Goal: Task Accomplishment & Management: Complete application form

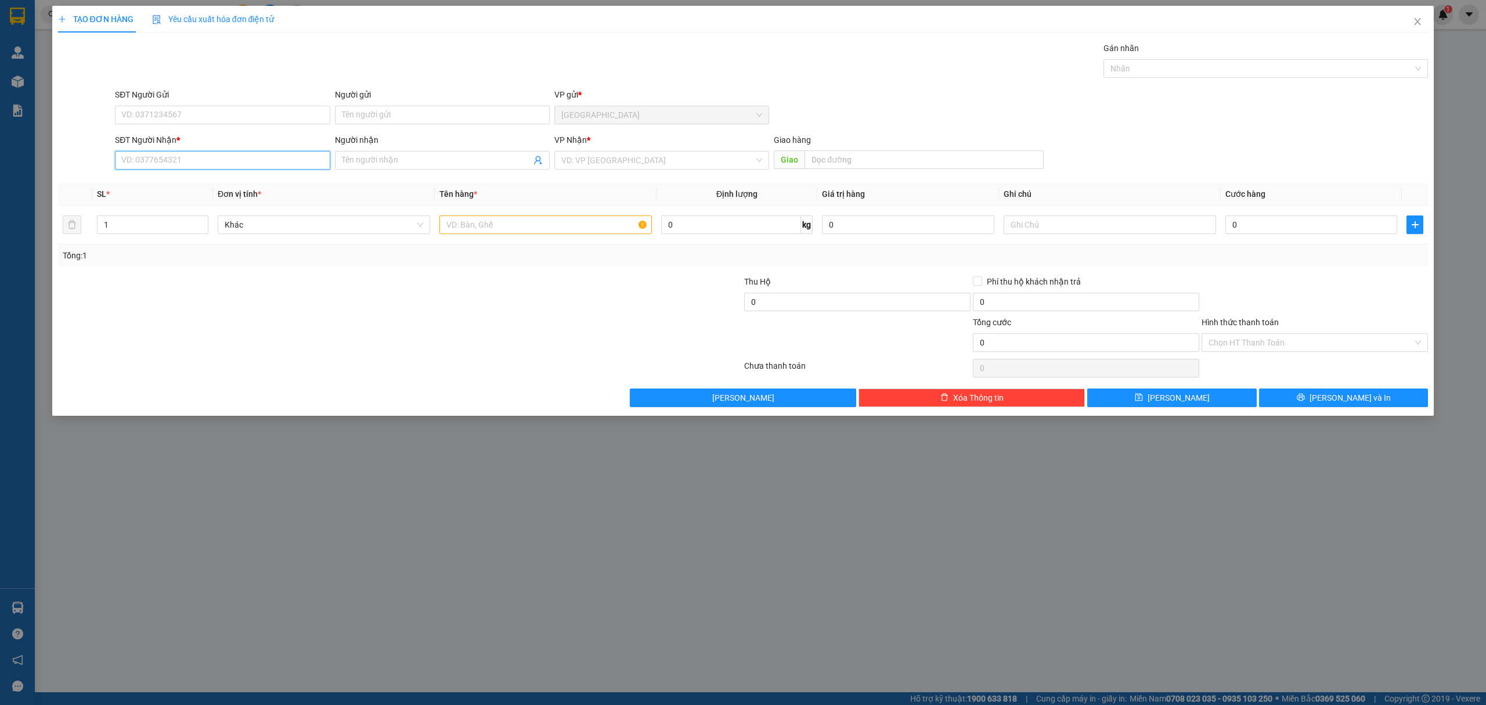
click at [284, 159] on input "SĐT Người Nhận *" at bounding box center [222, 160] width 215 height 19
type input "0906306703"
click at [446, 157] on input "Người nhận" at bounding box center [436, 160] width 189 height 13
type input "Ba Nghị"
click at [612, 154] on input "search" at bounding box center [657, 160] width 193 height 17
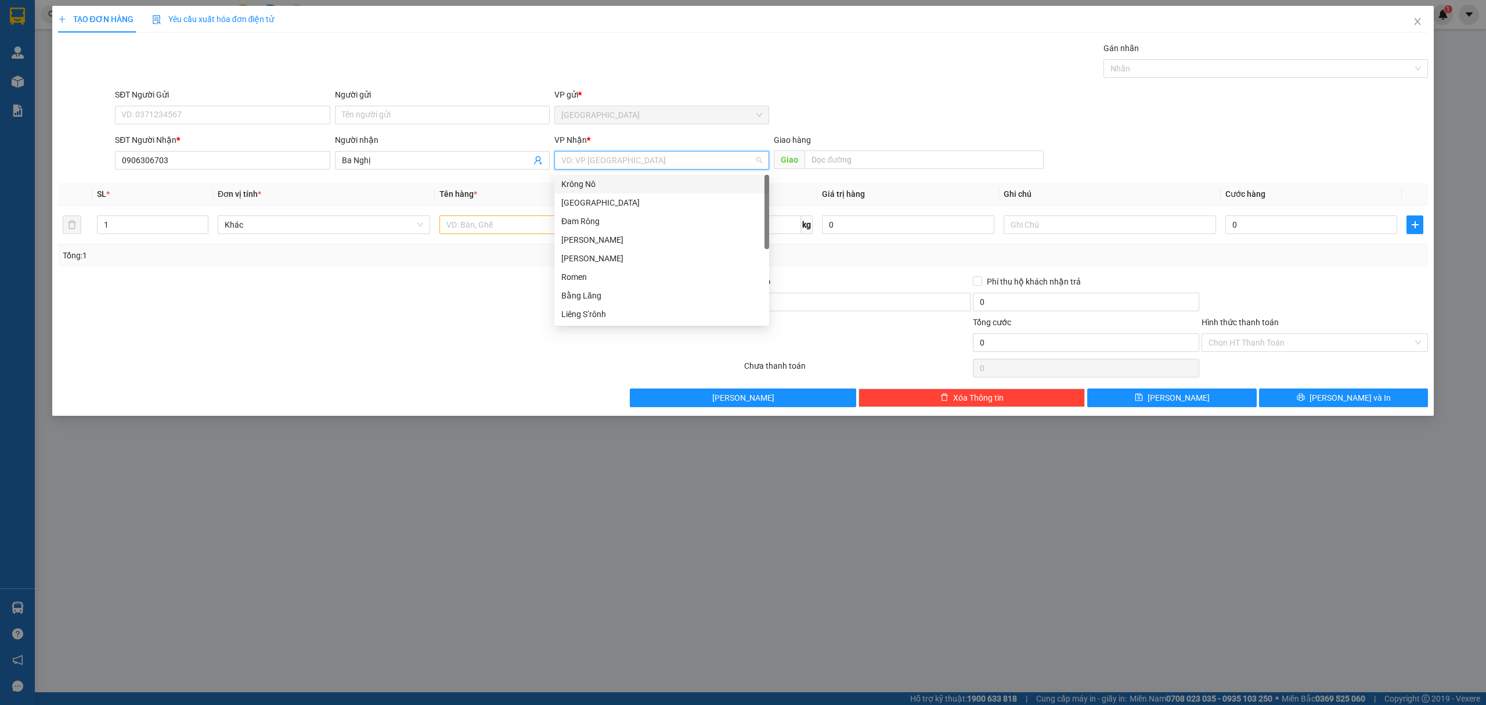
click at [620, 183] on div "Krông Nô" at bounding box center [661, 184] width 201 height 13
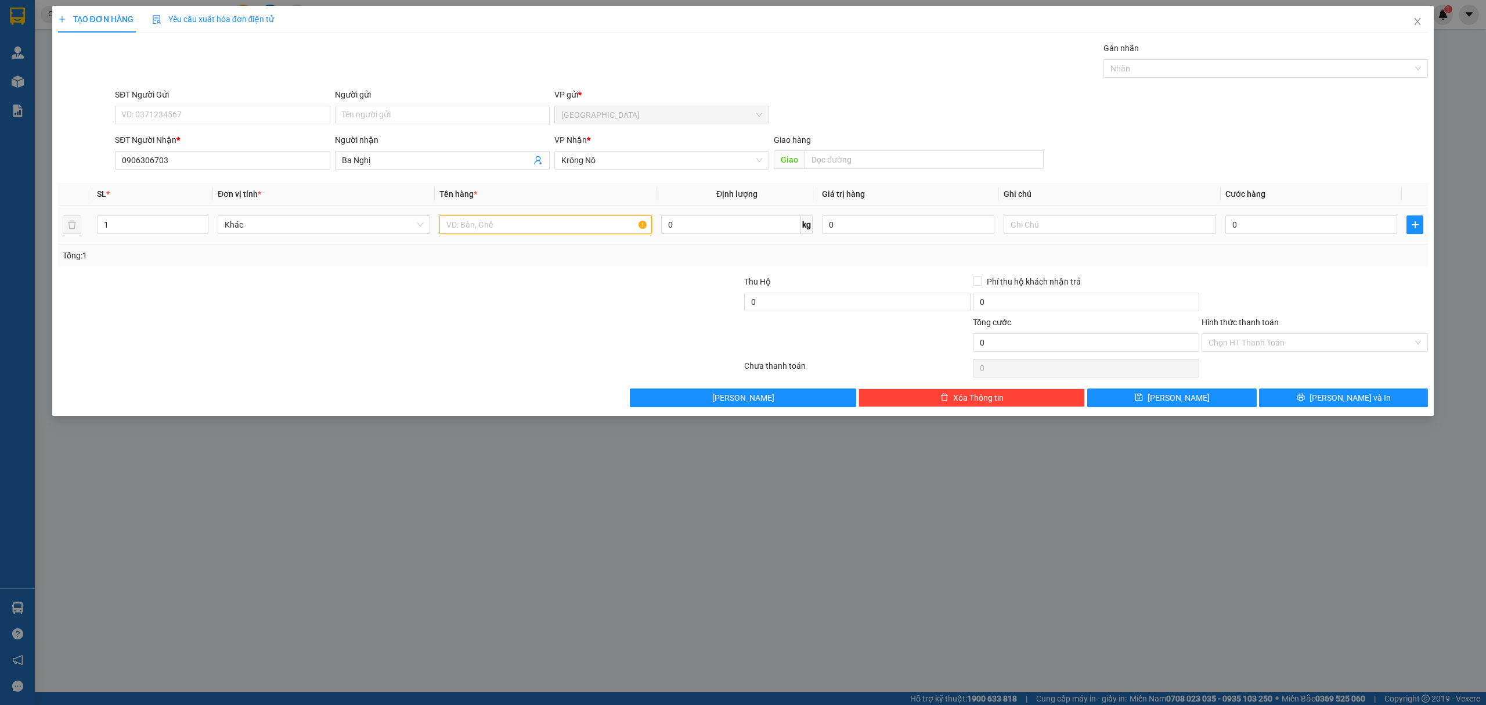
click at [550, 230] on input "text" at bounding box center [545, 224] width 212 height 19
click at [897, 158] on input "text" at bounding box center [924, 159] width 239 height 19
type input "c"
type input "[PERSON_NAME]"
drag, startPoint x: 491, startPoint y: 225, endPoint x: 491, endPoint y: 212, distance: 12.8
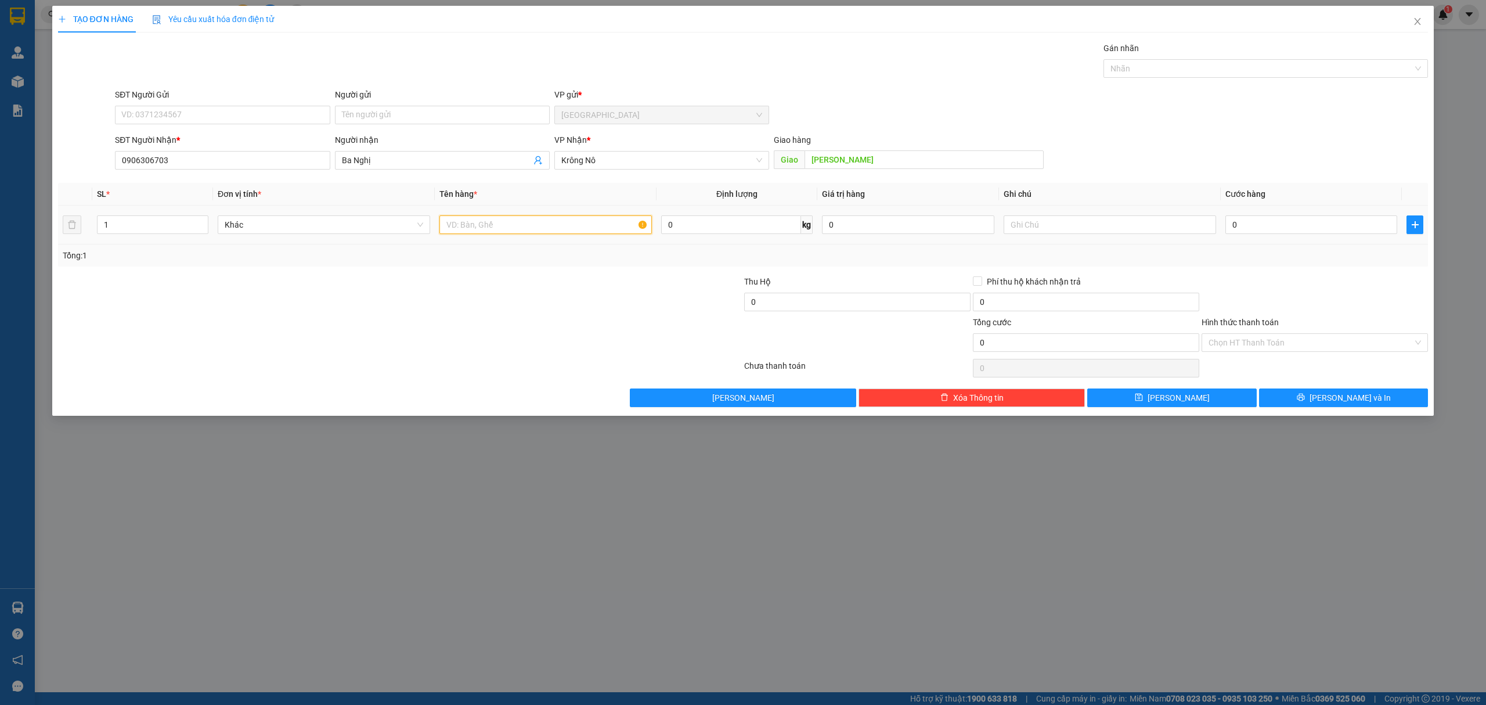
click at [491, 224] on input "text" at bounding box center [545, 224] width 212 height 19
type input "1 bọc"
click at [1285, 226] on input "0" at bounding box center [1311, 224] width 172 height 19
type input "5"
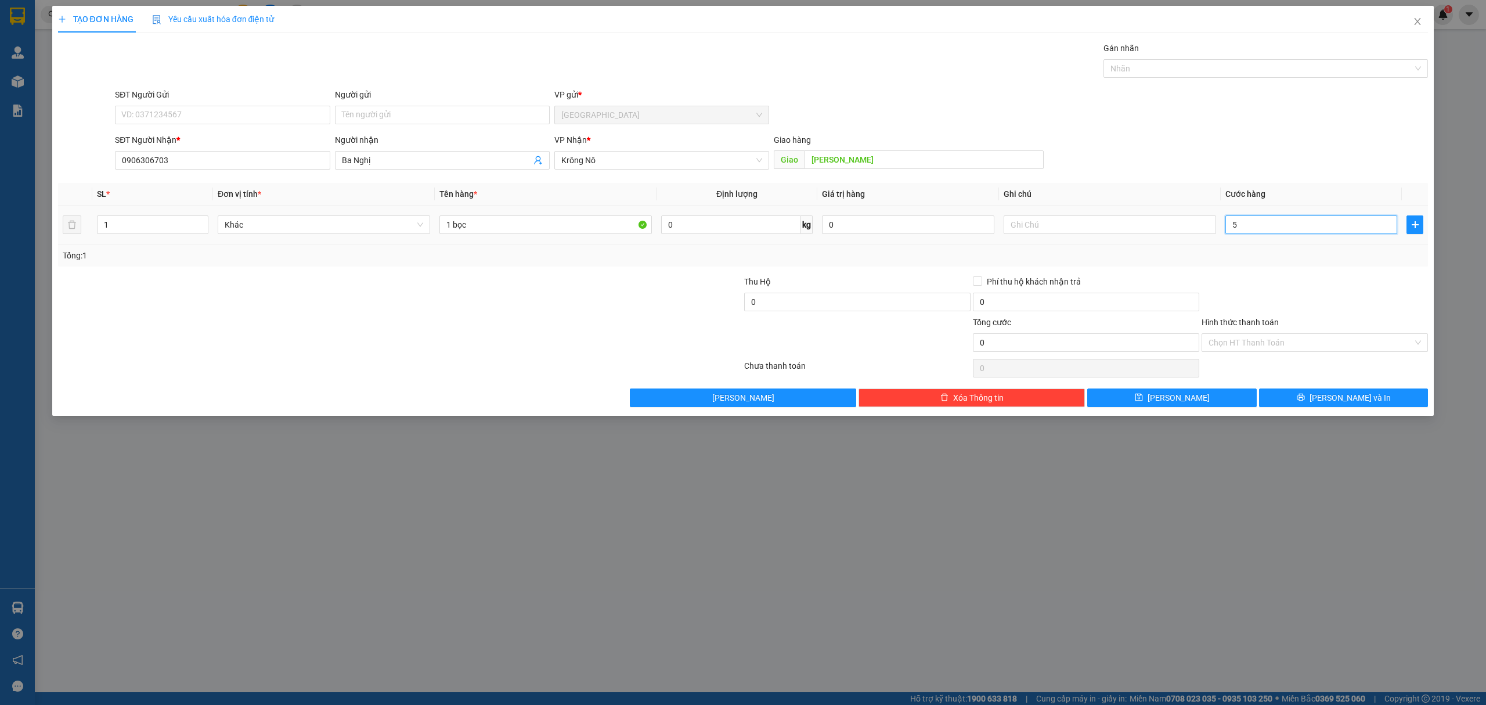
type input "5"
type input "50"
type input "50.000"
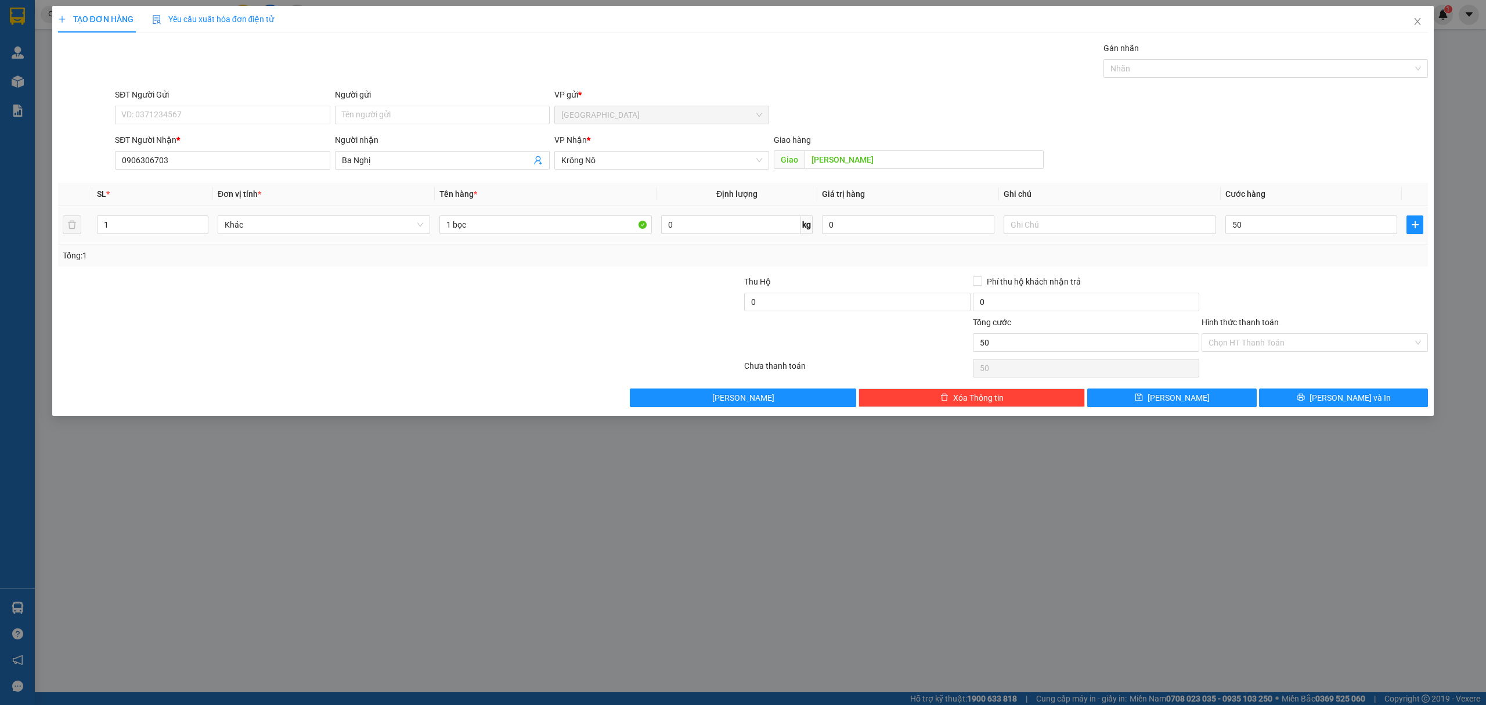
type input "50.000"
click at [1281, 265] on div "Tổng: 1" at bounding box center [743, 255] width 1371 height 22
click at [1261, 338] on input "Hình thức thanh toán" at bounding box center [1311, 342] width 204 height 17
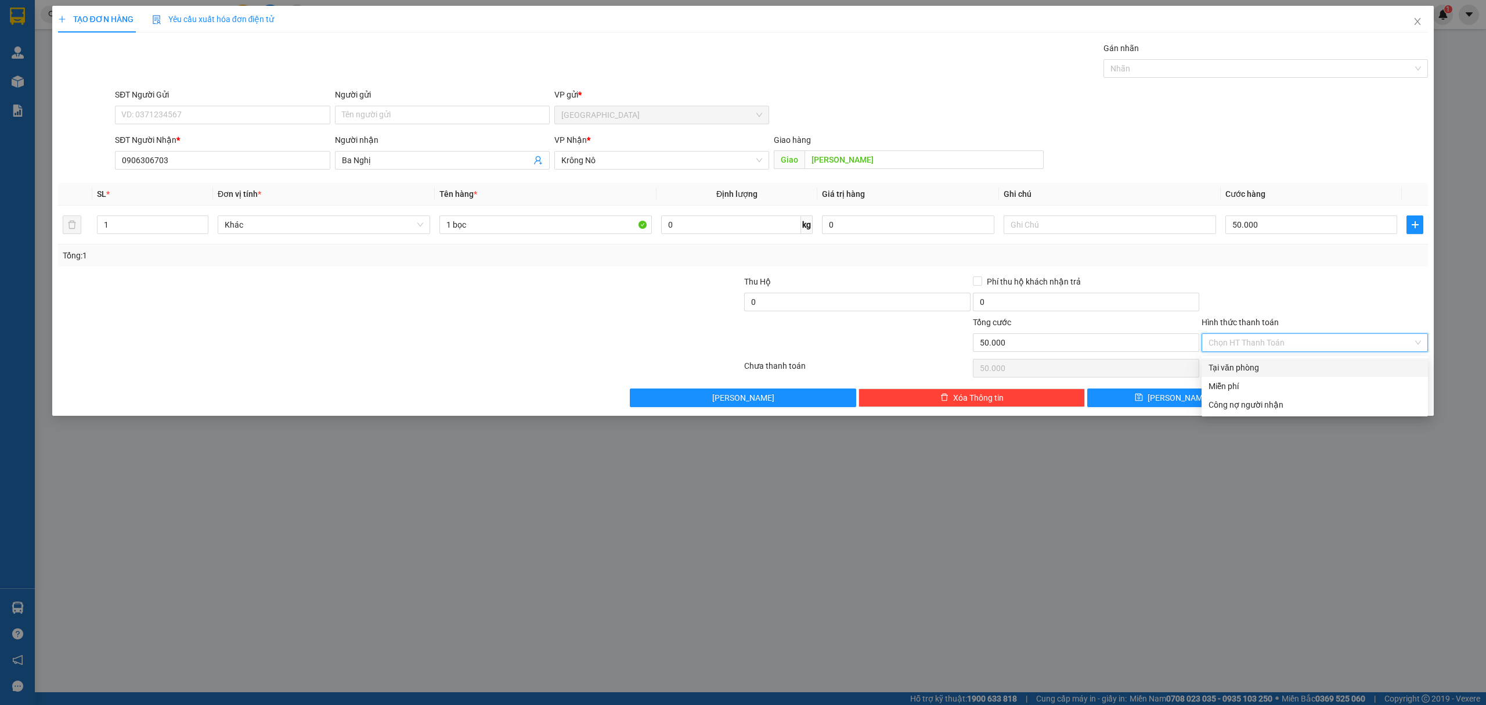
click at [1250, 367] on div "Tại văn phòng" at bounding box center [1315, 367] width 212 height 13
type input "0"
click at [1371, 402] on button "[PERSON_NAME] và In" at bounding box center [1344, 397] width 170 height 19
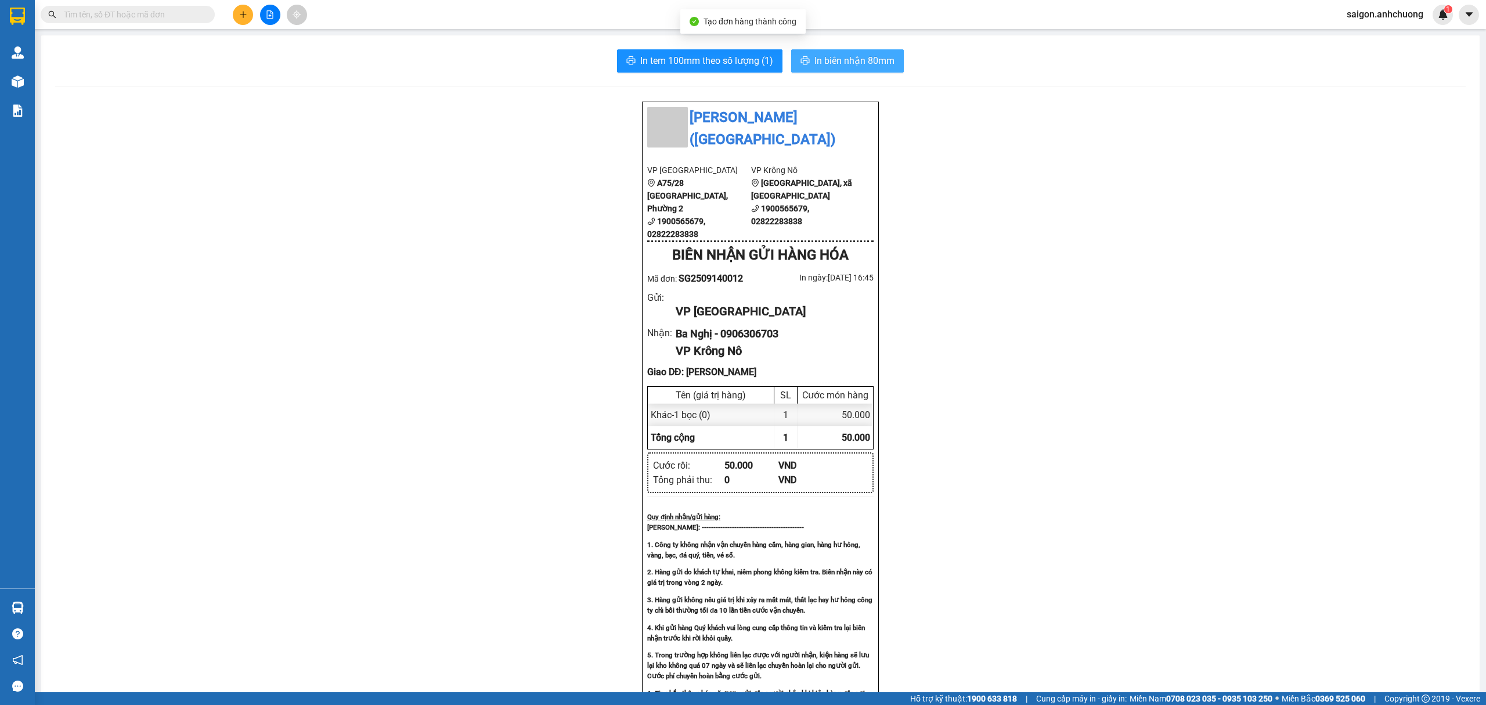
click at [888, 58] on span "In biên nhận 80mm" at bounding box center [854, 60] width 80 height 15
click at [732, 63] on span "In tem 100mm theo số lượng (1)" at bounding box center [706, 60] width 133 height 15
click at [231, 10] on div at bounding box center [269, 15] width 87 height 20
click at [276, 228] on div "[PERSON_NAME] ([GEOGRAPHIC_DATA]) VP [GEOGRAPHIC_DATA] A75/28 [GEOGRAPHIC_DATA]…" at bounding box center [760, 563] width 1411 height 924
click at [244, 16] on icon "plus" at bounding box center [243, 14] width 8 height 8
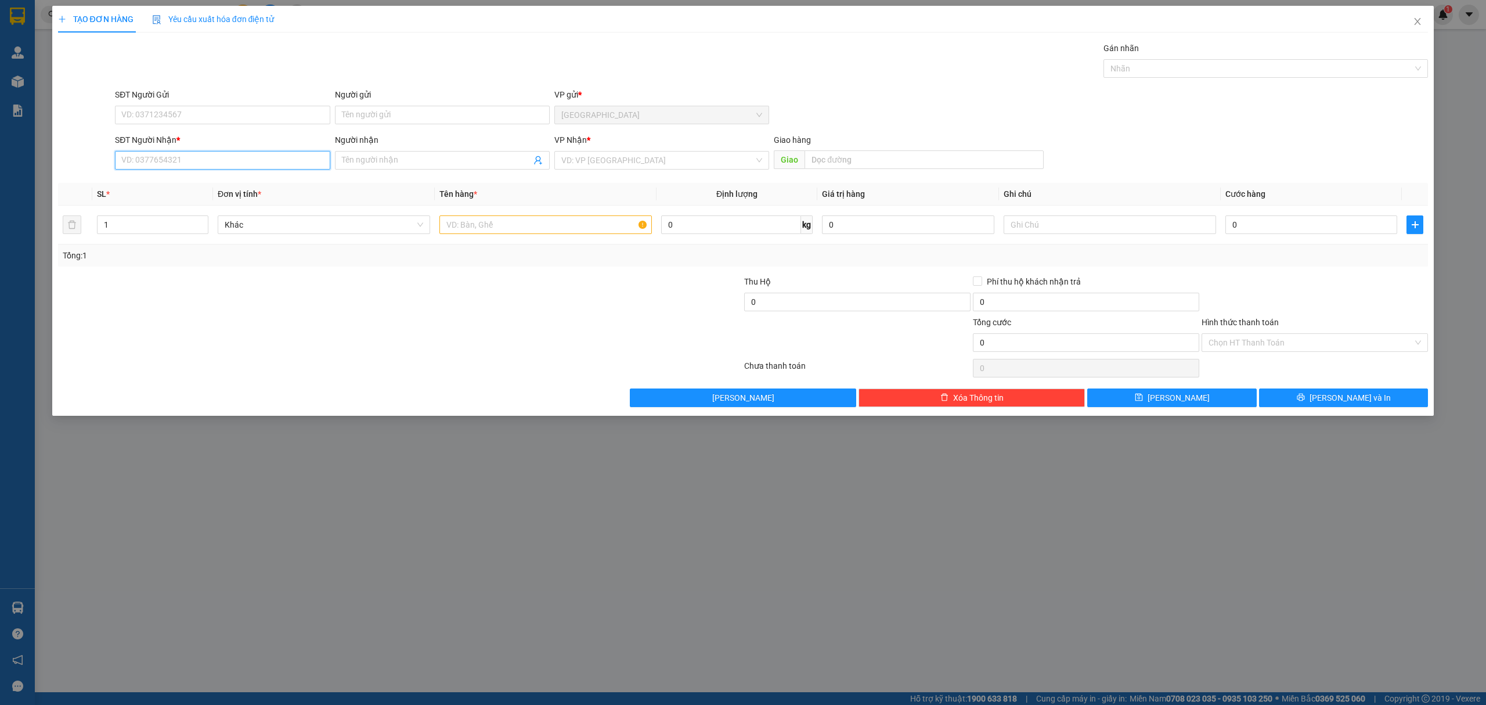
click at [254, 153] on input "SĐT Người Nhận *" at bounding box center [222, 160] width 215 height 19
type input "2"
click at [206, 221] on span "Increase Value" at bounding box center [201, 221] width 13 height 10
click at [498, 224] on input "text" at bounding box center [545, 224] width 212 height 19
type input "2 bao bún"
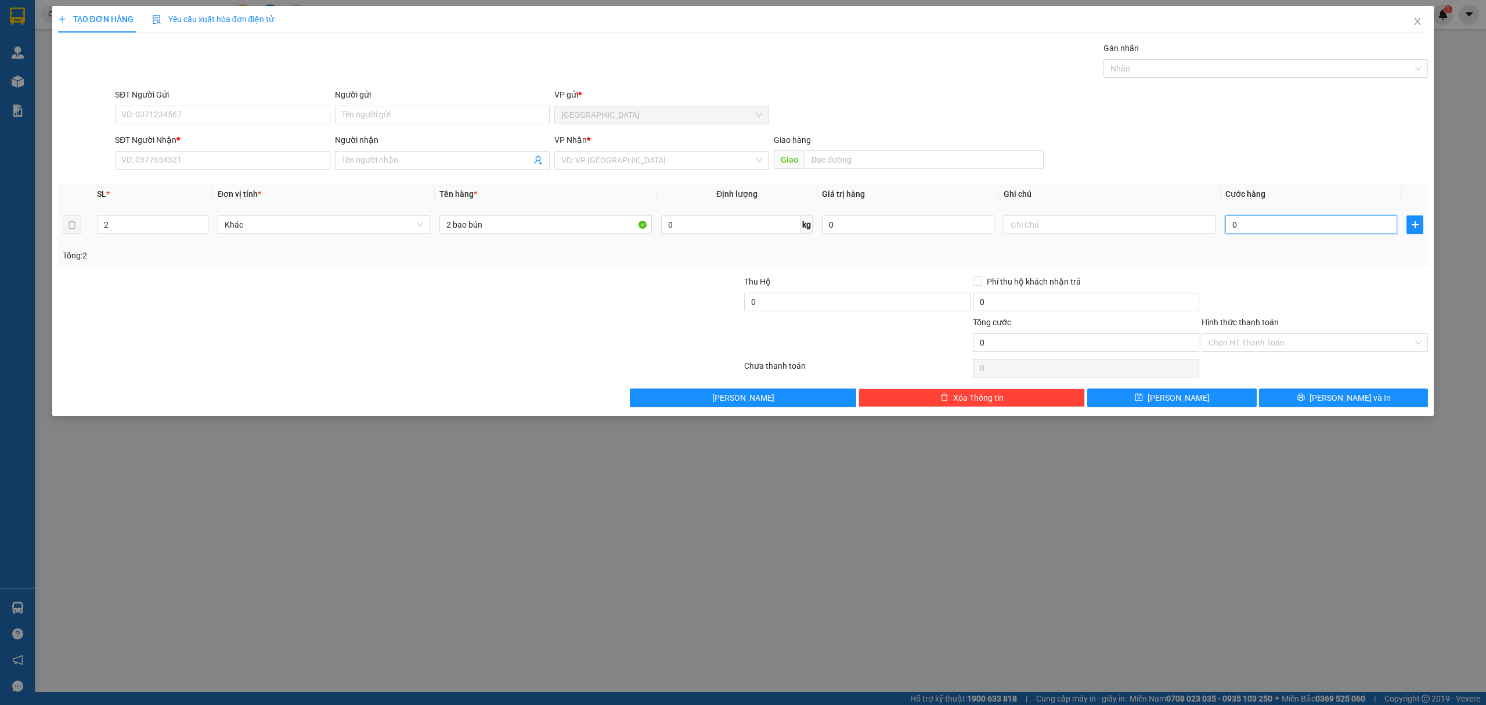
click at [1285, 226] on input "0" at bounding box center [1311, 224] width 172 height 19
type input "2"
type input "20"
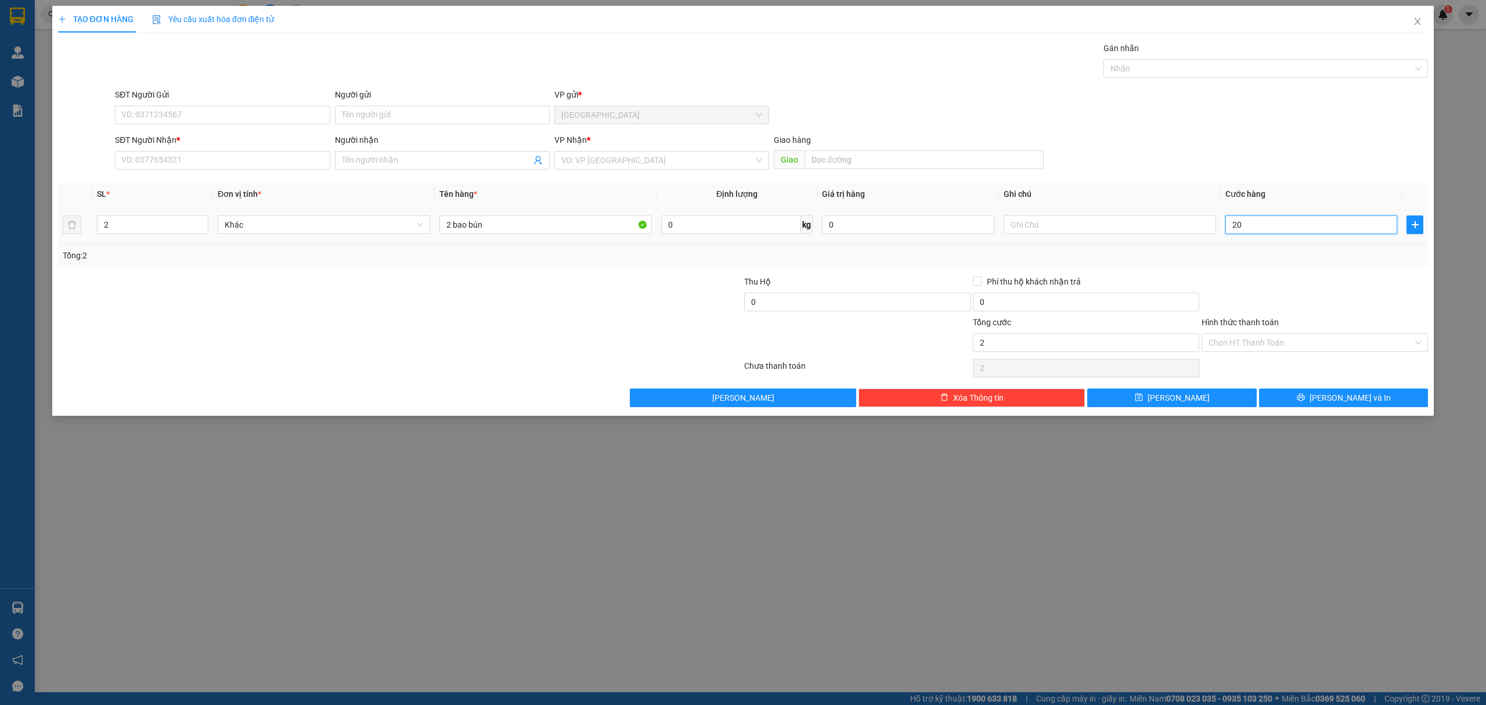
type input "20"
type input "200"
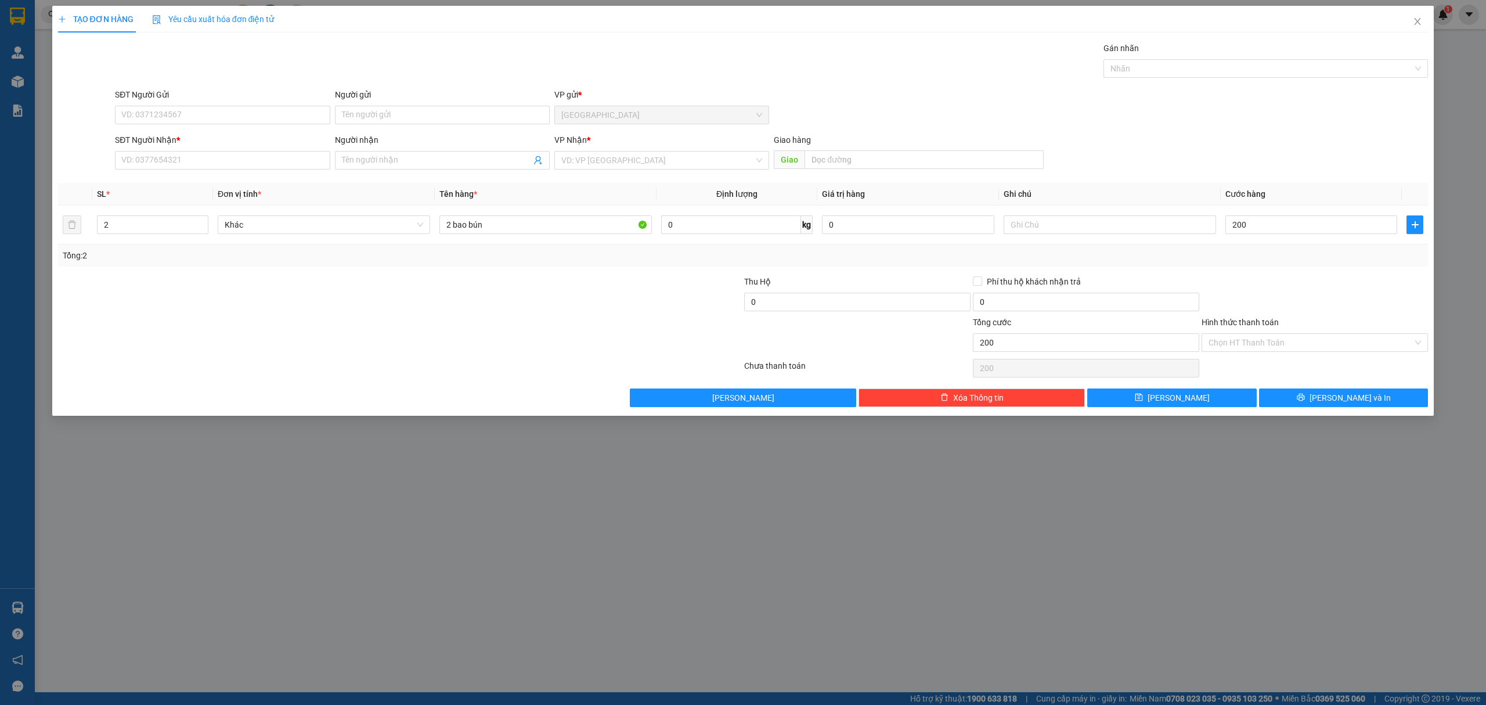
type input "200.000"
click at [1327, 268] on div "Transit Pickup Surcharge Ids Transit Deliver Surcharge Ids Transit Deliver Surc…" at bounding box center [743, 224] width 1371 height 365
click at [199, 164] on input "SĐT Người Nhận *" at bounding box center [222, 160] width 215 height 19
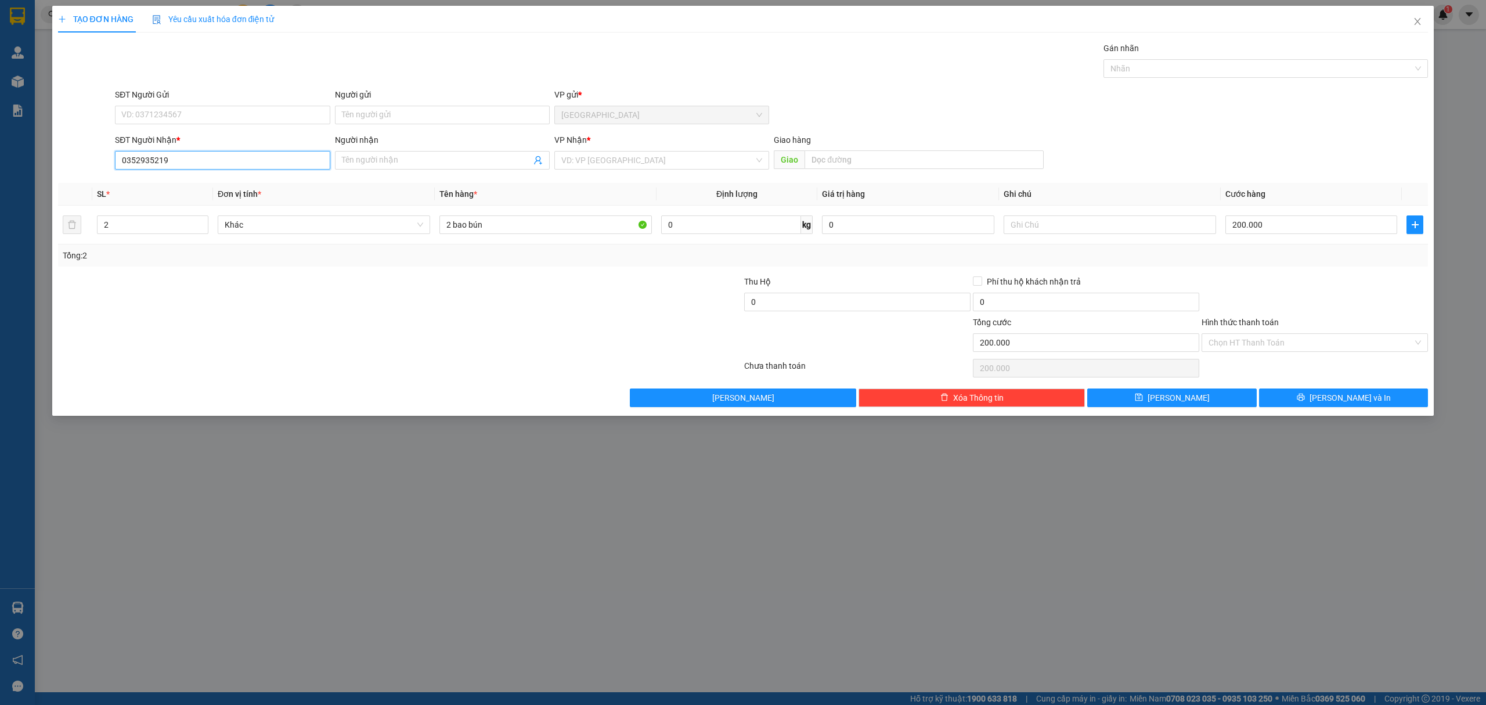
click at [128, 160] on input "0352935219" at bounding box center [222, 160] width 215 height 19
type input "0352935219"
click at [186, 151] on div "SĐT Người Nhận *" at bounding box center [222, 142] width 215 height 17
click at [698, 161] on input "search" at bounding box center [657, 160] width 193 height 17
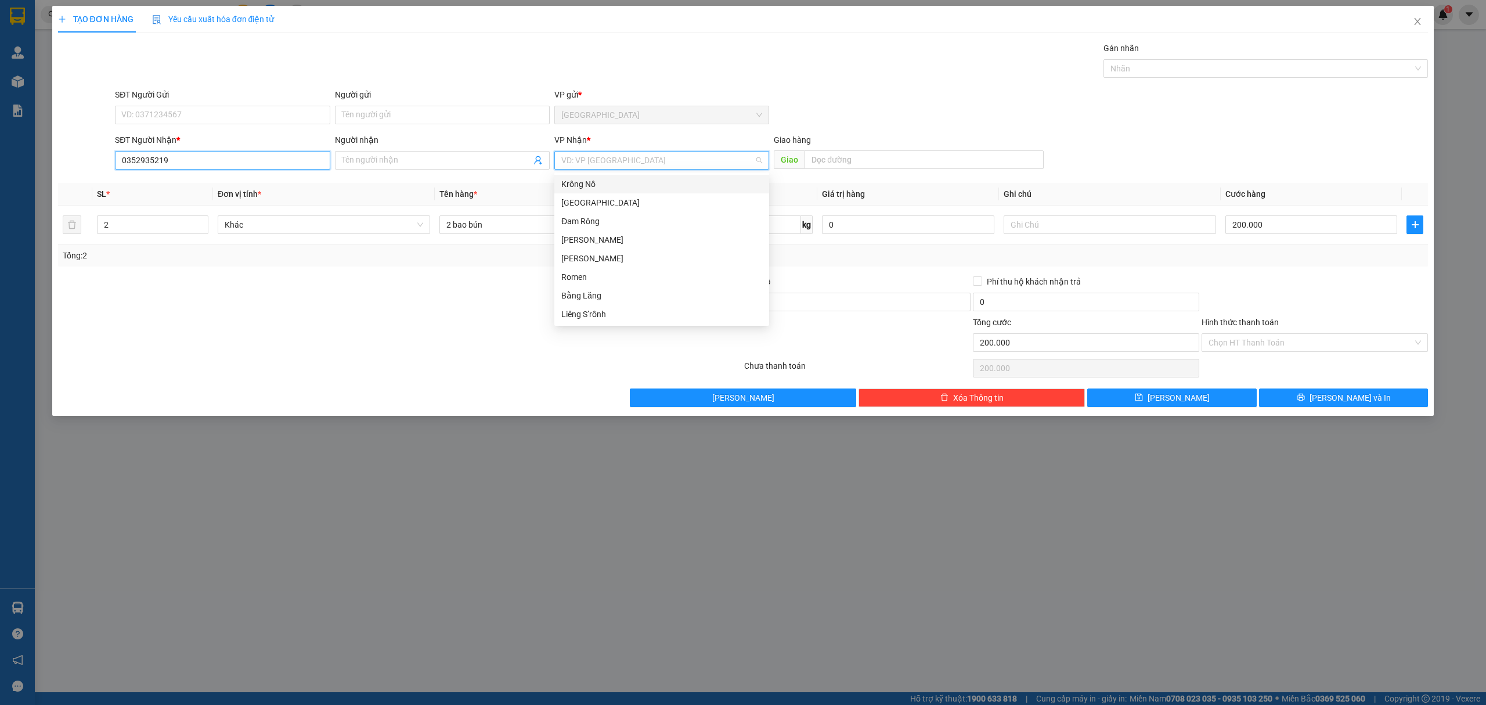
click at [205, 168] on input "0352935219" at bounding box center [222, 160] width 215 height 19
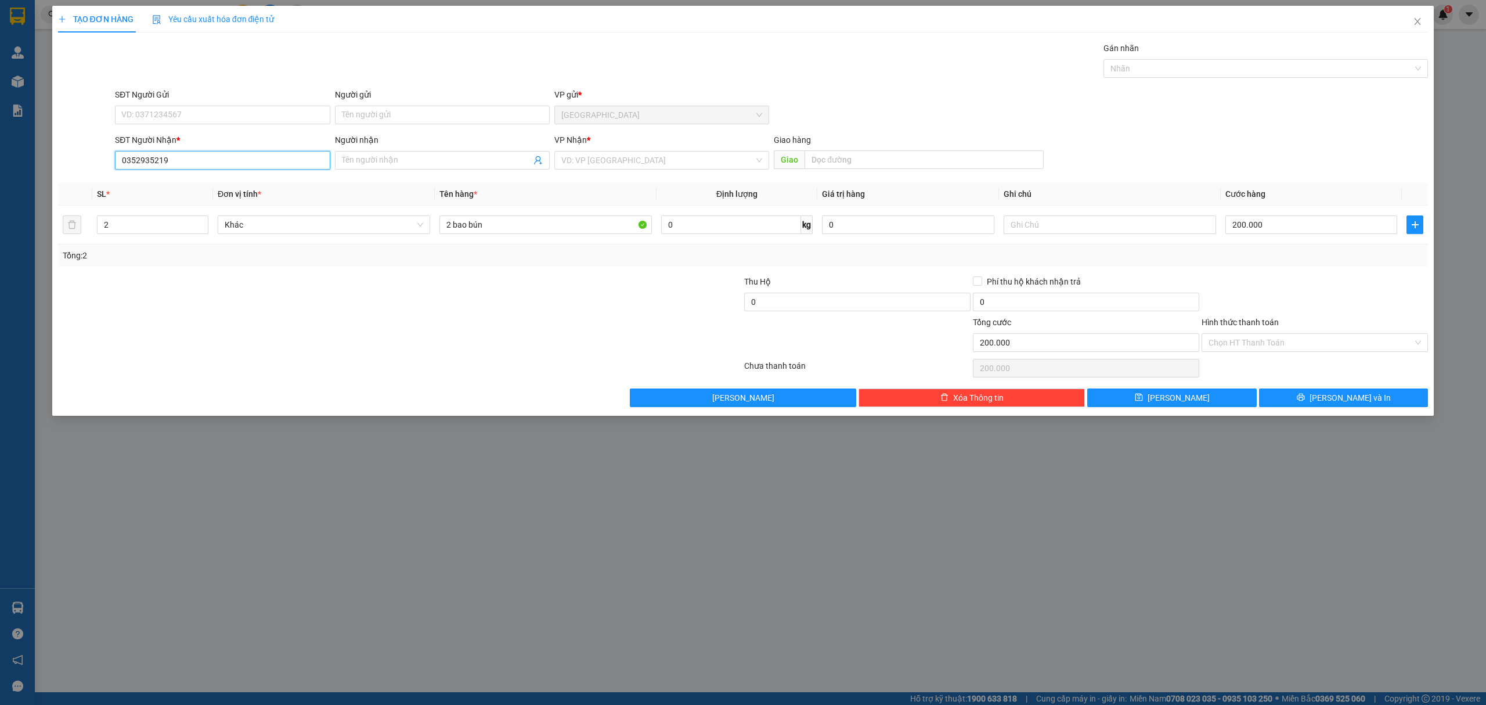
click at [205, 168] on input "0352935219" at bounding box center [222, 160] width 215 height 19
click at [196, 110] on input "SĐT Người Gửi" at bounding box center [222, 115] width 215 height 19
paste input "0352935219"
type input "0352935219"
click at [180, 159] on input "0352935219" at bounding box center [222, 160] width 215 height 19
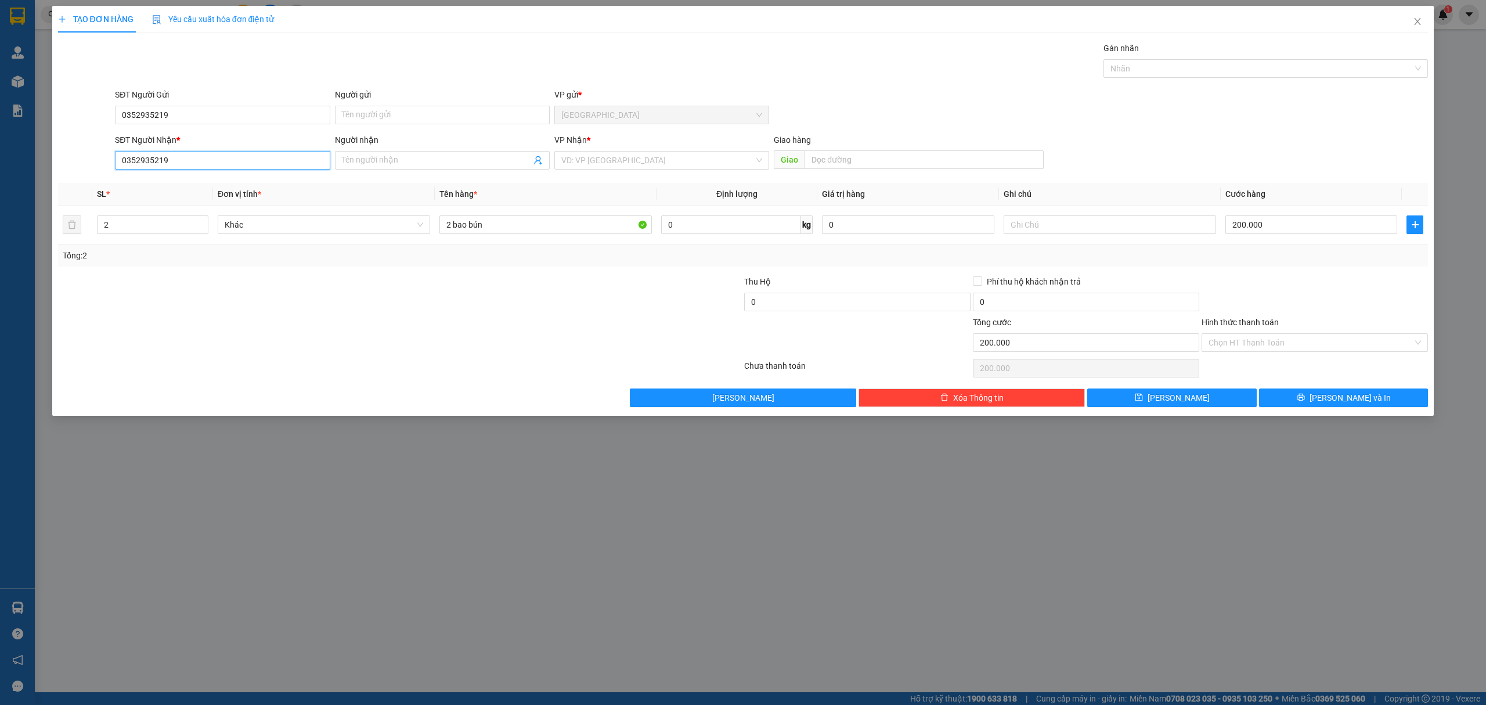
click at [180, 159] on input "0352935219" at bounding box center [222, 160] width 215 height 19
type input "0362248135"
click at [176, 177] on div "0362248135 - nam" at bounding box center [222, 184] width 215 height 19
type input "nam"
type input "0362248135"
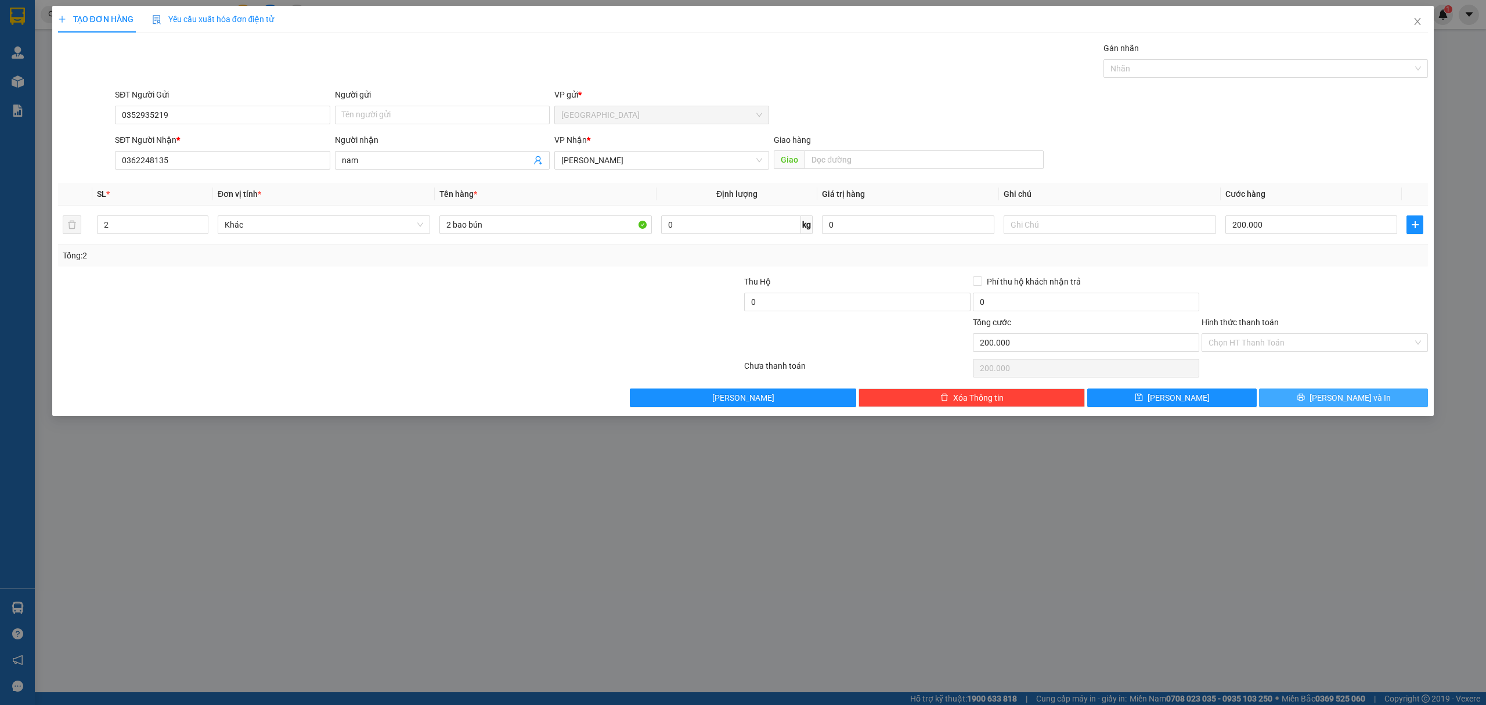
click at [1305, 401] on icon "printer" at bounding box center [1301, 397] width 8 height 8
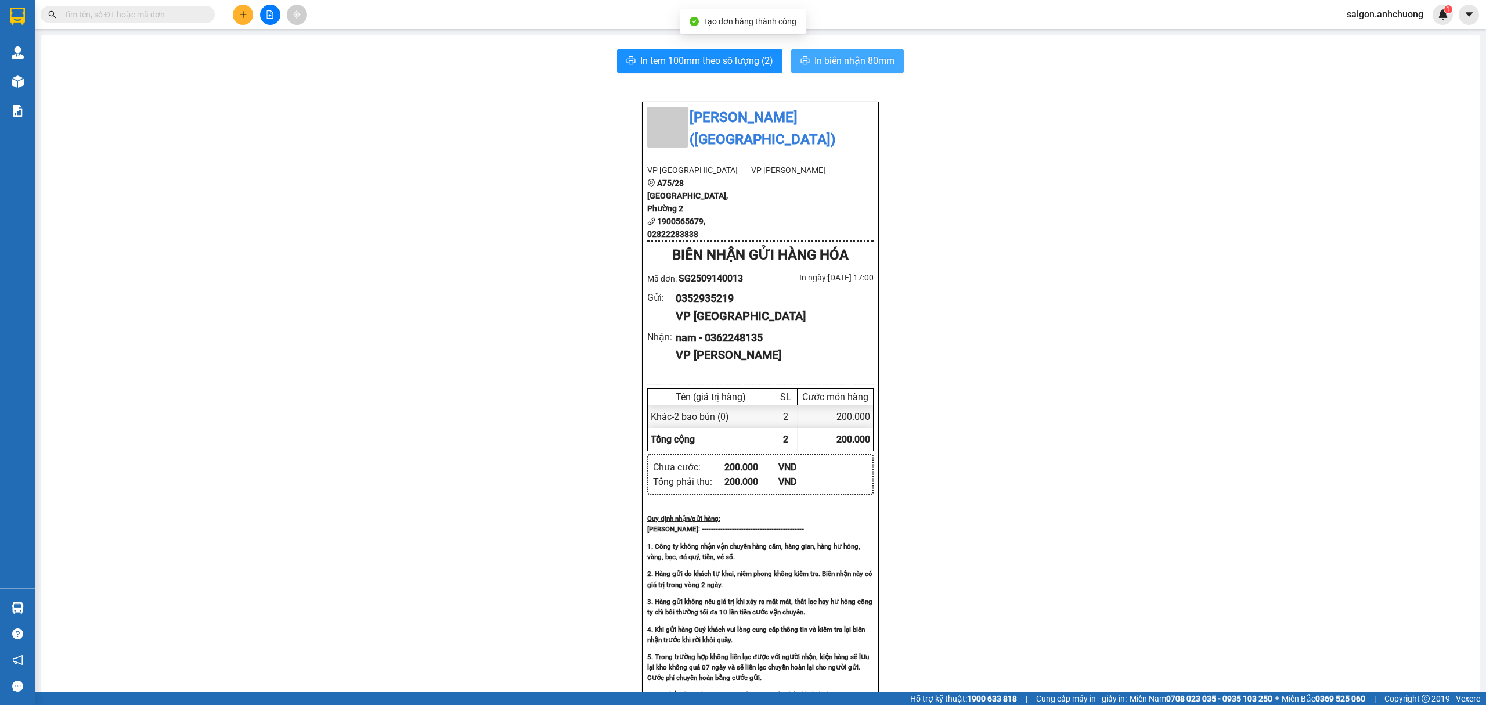
click at [851, 59] on span "In biên nhận 80mm" at bounding box center [854, 60] width 80 height 15
click at [744, 58] on span "In tem 100mm theo số lượng (2)" at bounding box center [706, 60] width 133 height 15
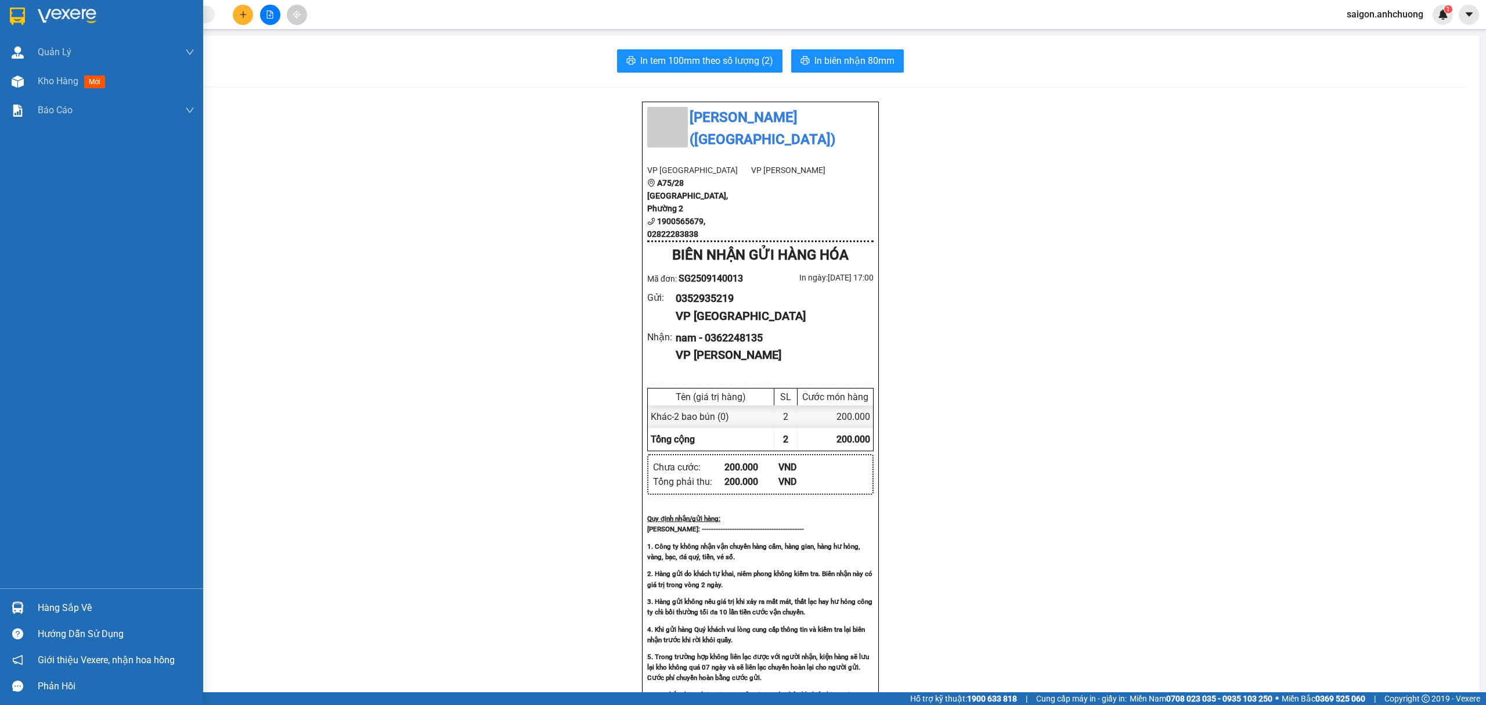
click at [19, 6] on div at bounding box center [18, 16] width 20 height 20
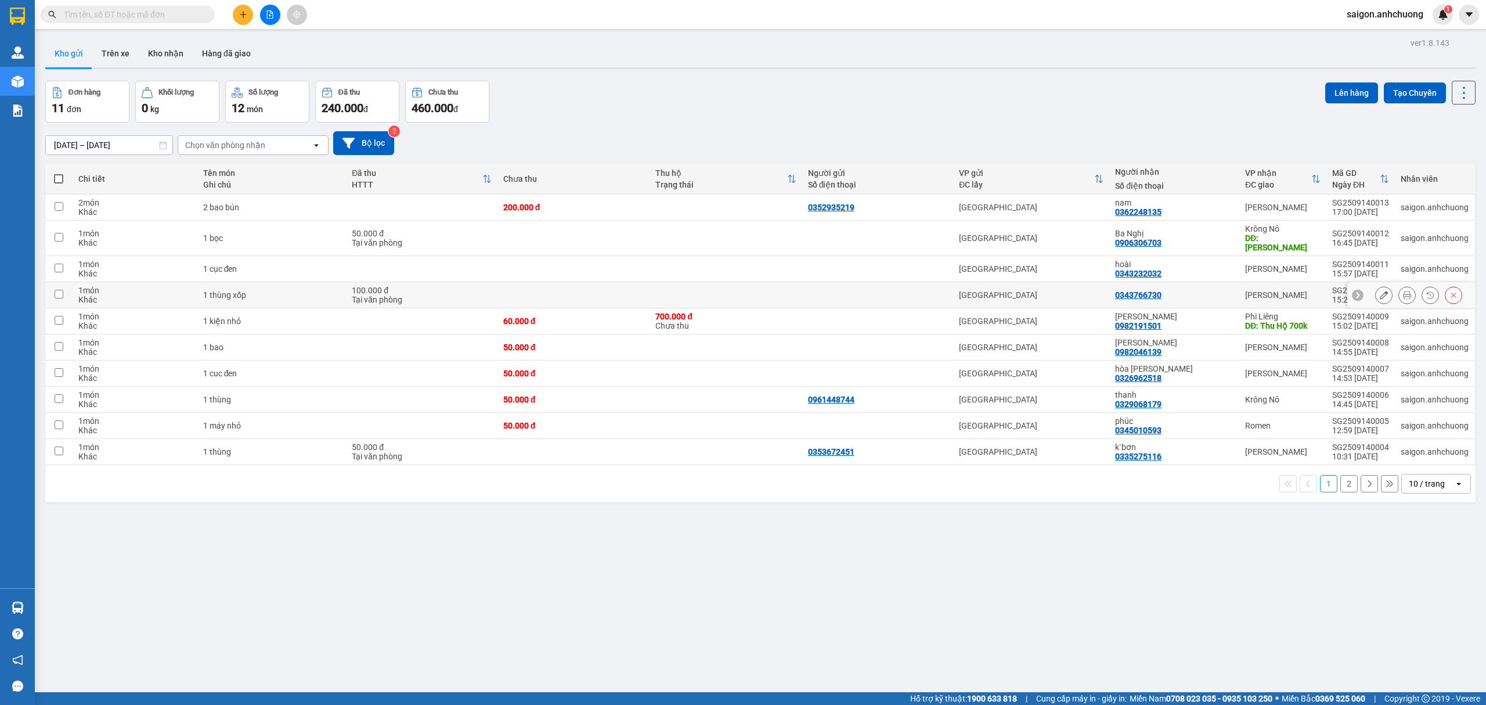
click at [1054, 282] on td "[GEOGRAPHIC_DATA]" at bounding box center [1031, 295] width 156 height 26
checkbox input "true"
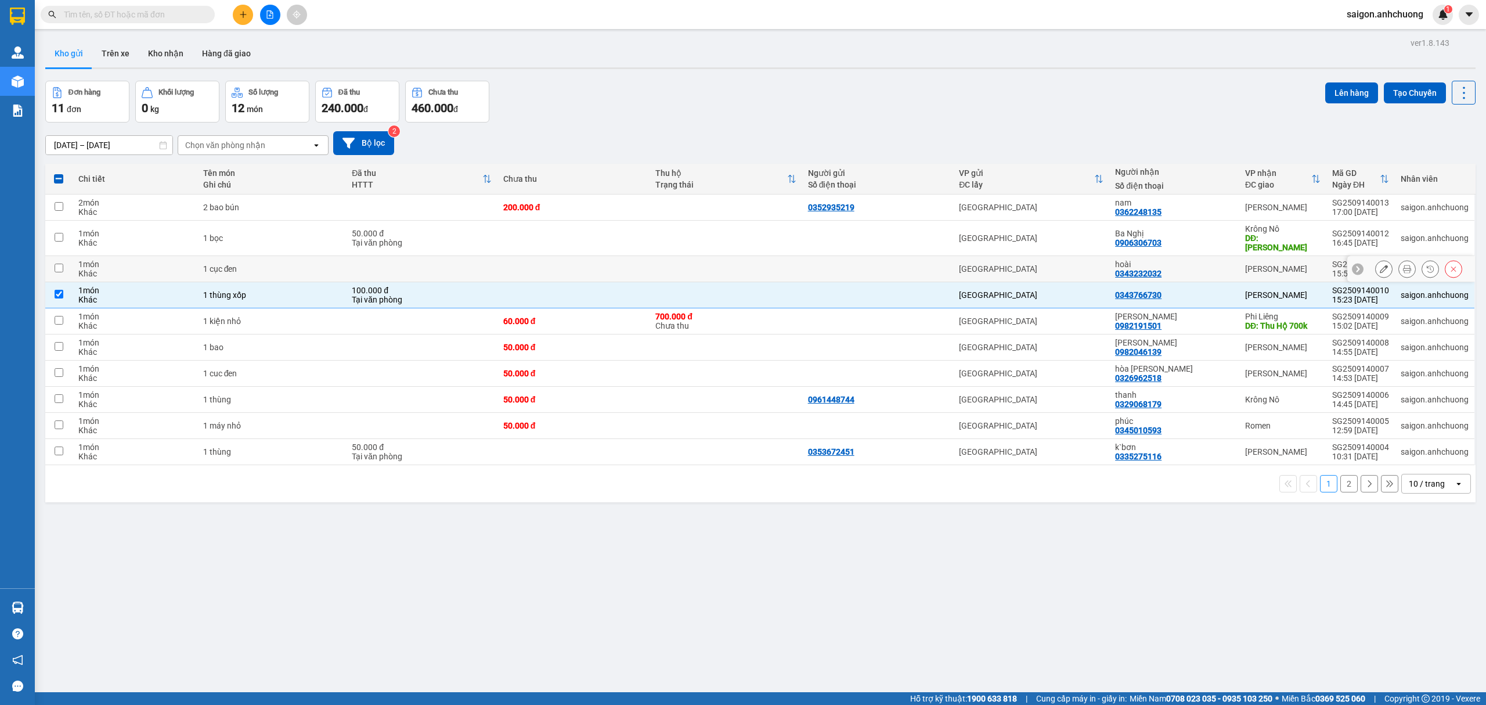
click at [1057, 264] on div "[GEOGRAPHIC_DATA]" at bounding box center [1031, 268] width 145 height 9
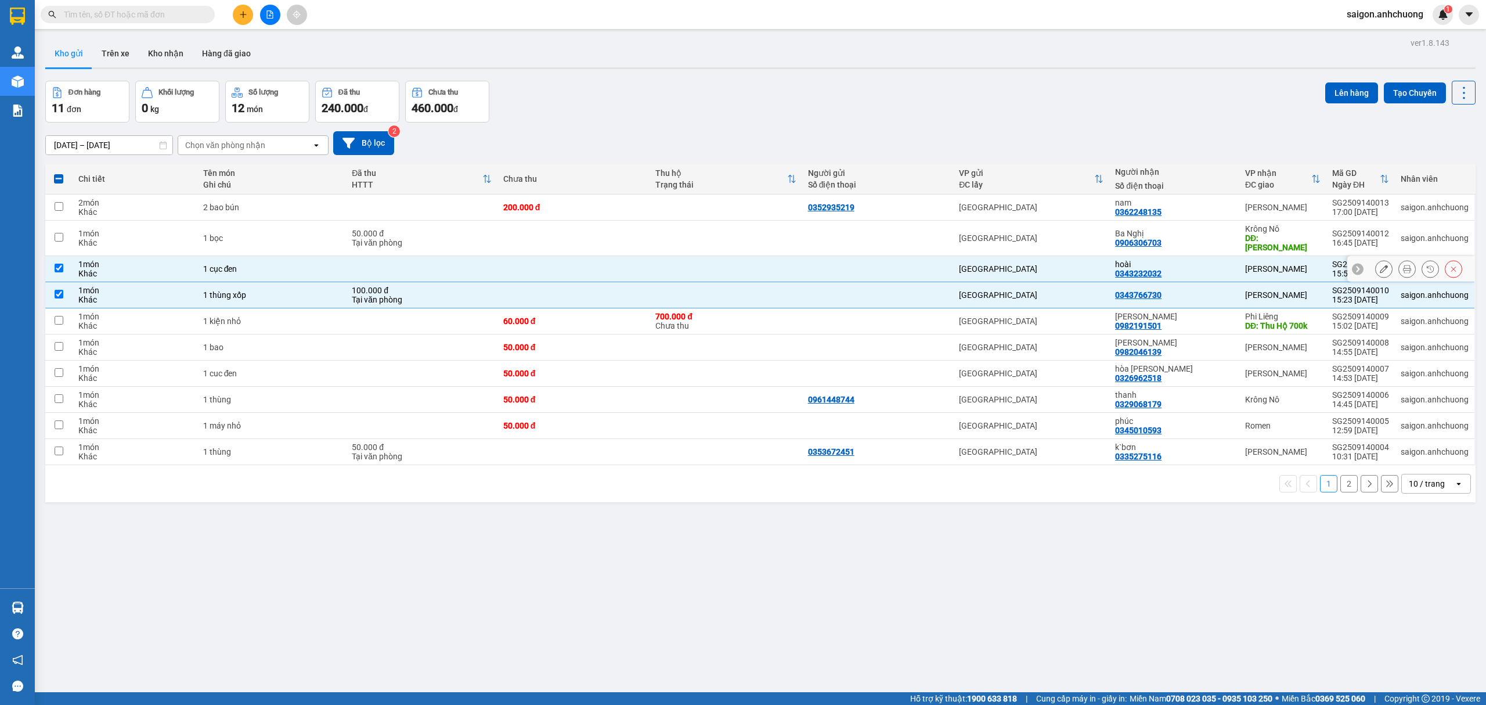
click at [1280, 264] on div "[PERSON_NAME]" at bounding box center [1282, 268] width 75 height 9
checkbox input "false"
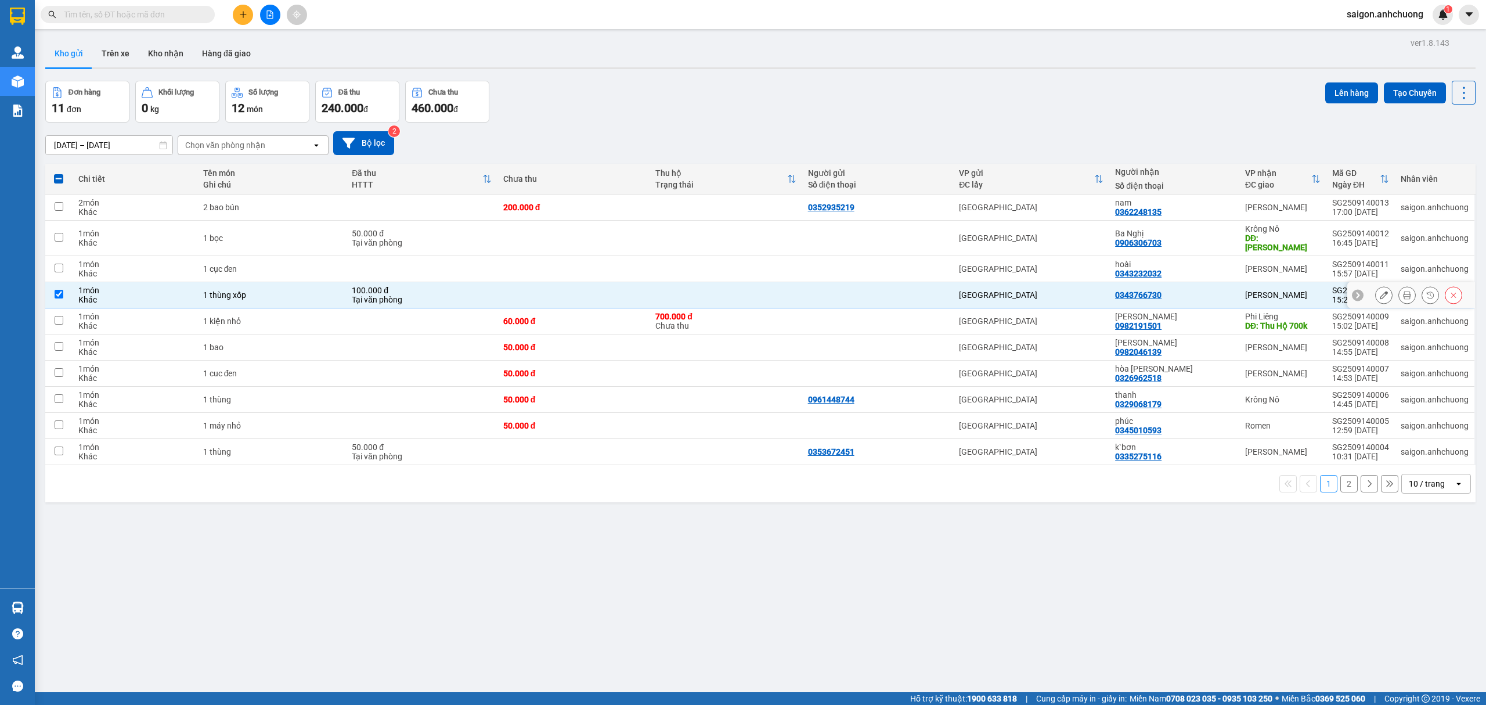
click at [1286, 298] on td "[PERSON_NAME]" at bounding box center [1282, 295] width 87 height 26
checkbox input "false"
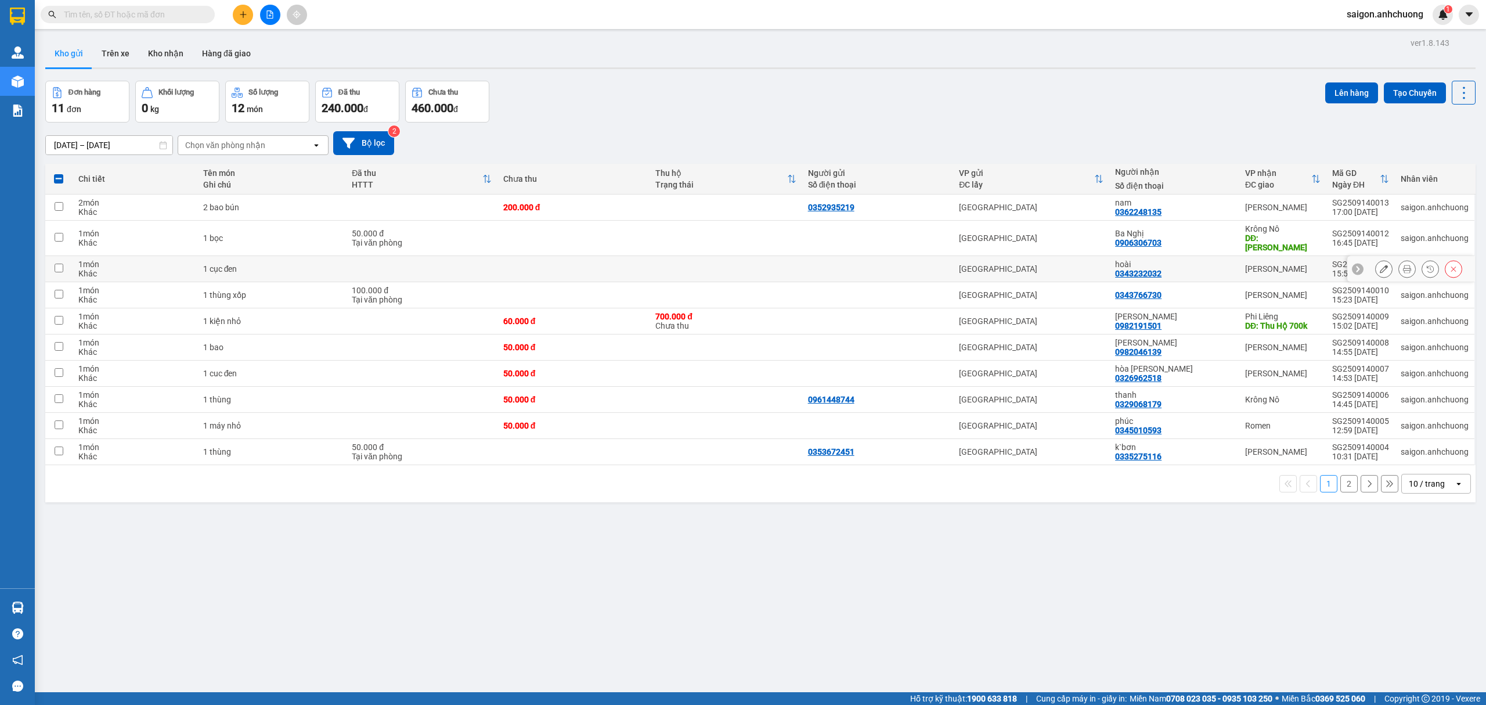
click at [1289, 264] on div "[PERSON_NAME]" at bounding box center [1282, 268] width 75 height 9
checkbox input "true"
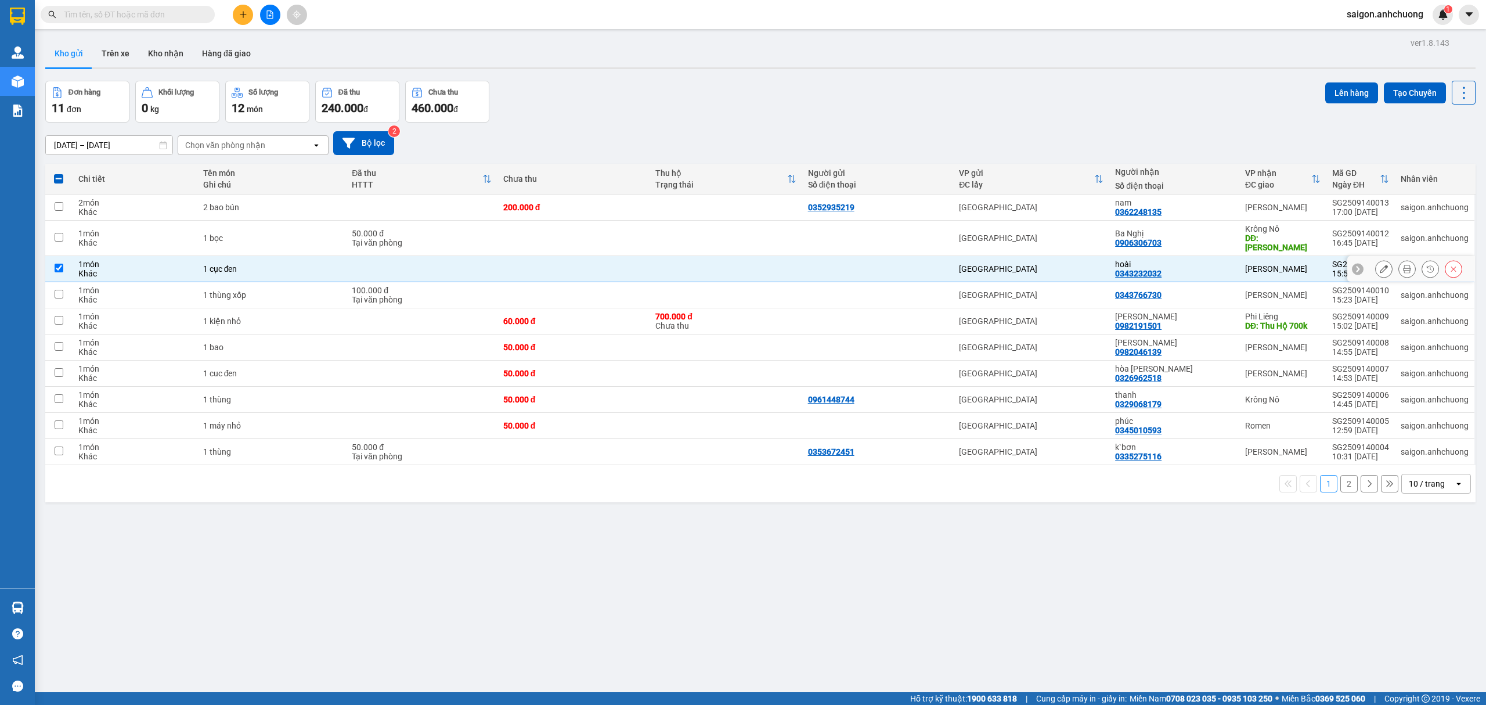
click at [1380, 265] on icon at bounding box center [1384, 269] width 8 height 8
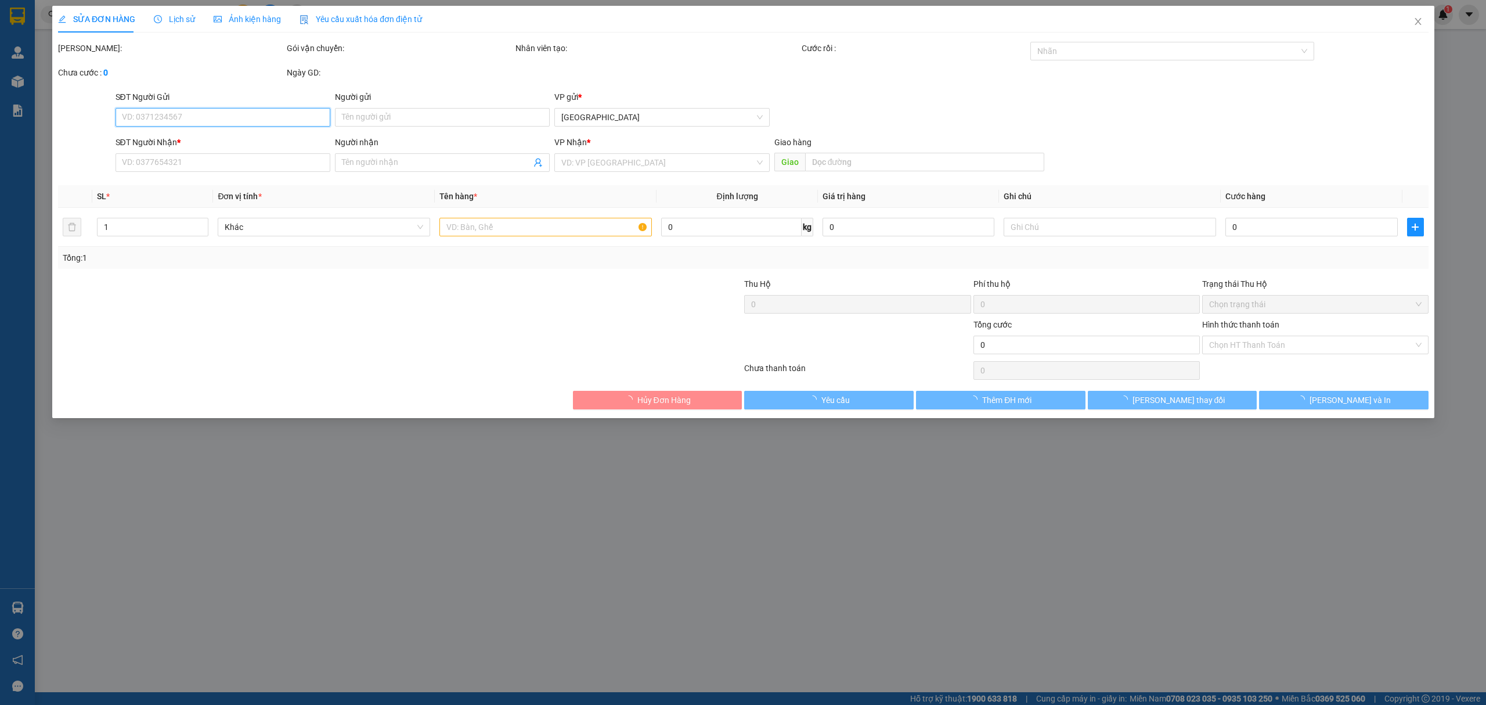
type input "0343232032"
type input "hoài"
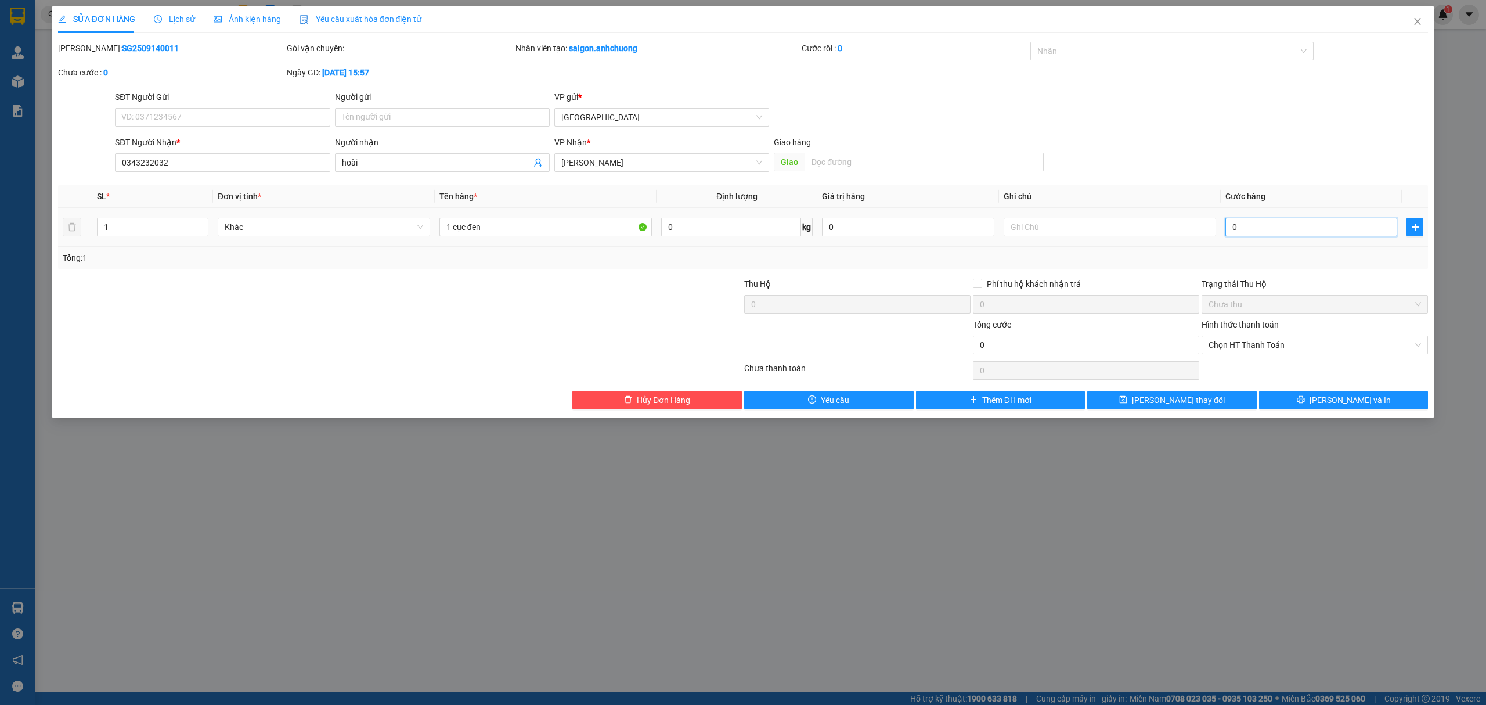
click at [1257, 226] on input "0" at bounding box center [1311, 227] width 172 height 19
type input "8"
type input "80"
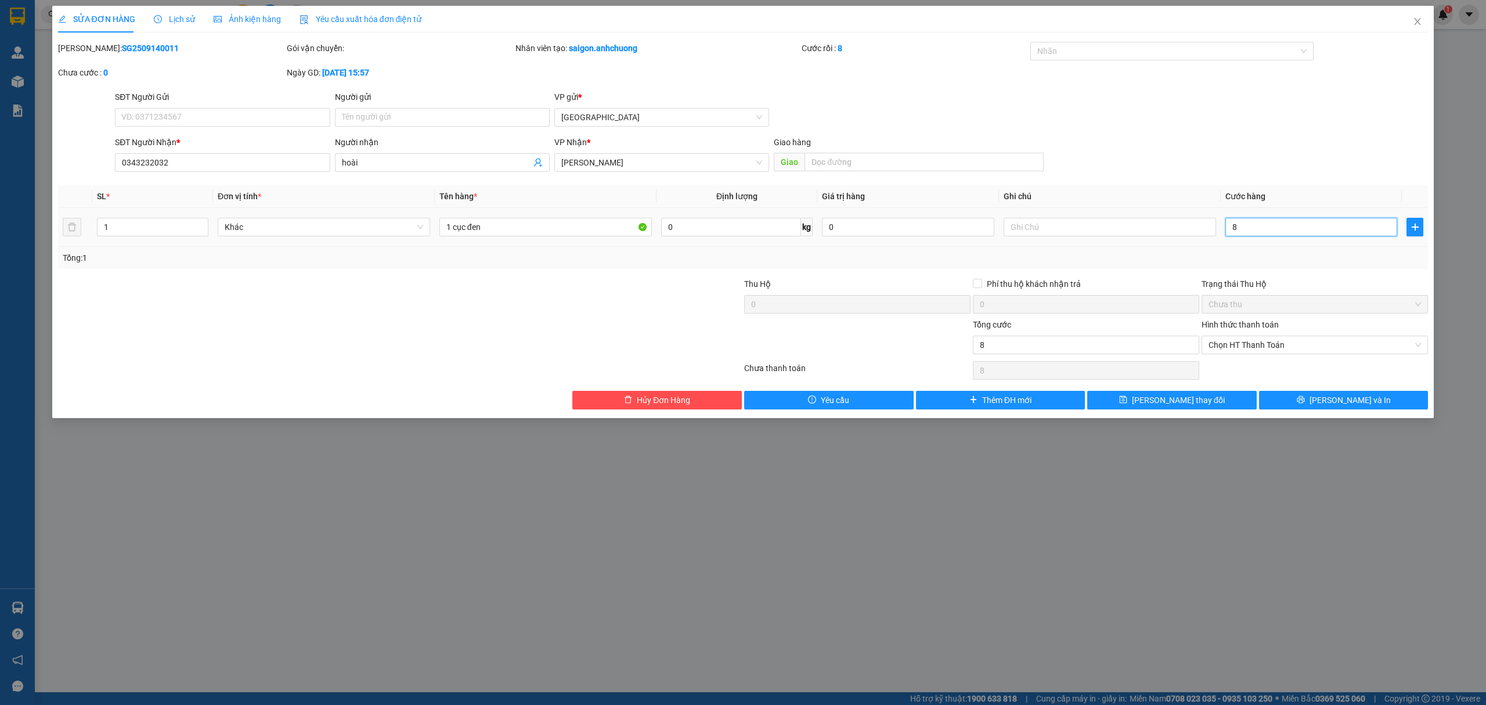
type input "80"
type input "800"
type input "8.000"
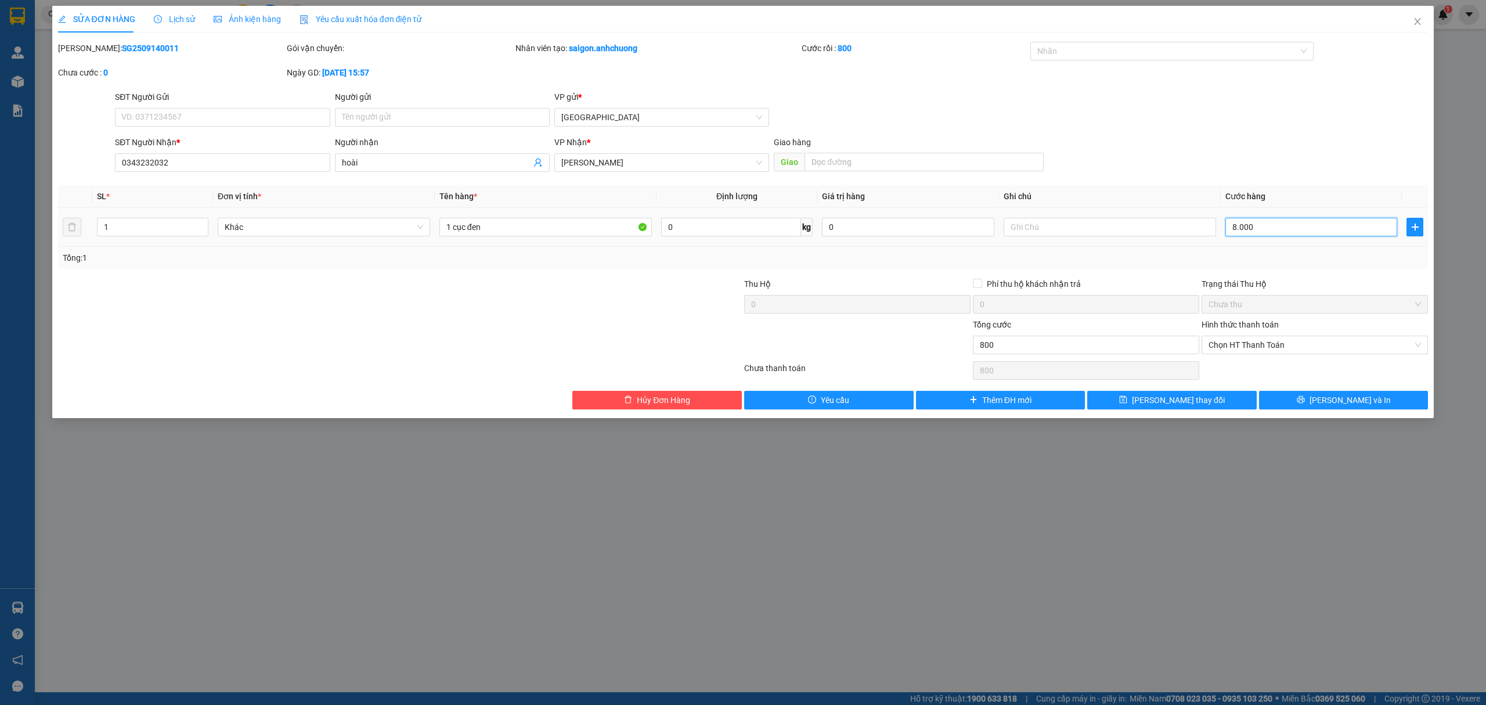
type input "8.000"
type input "80.000"
click at [1275, 226] on input "80.000" at bounding box center [1311, 227] width 172 height 19
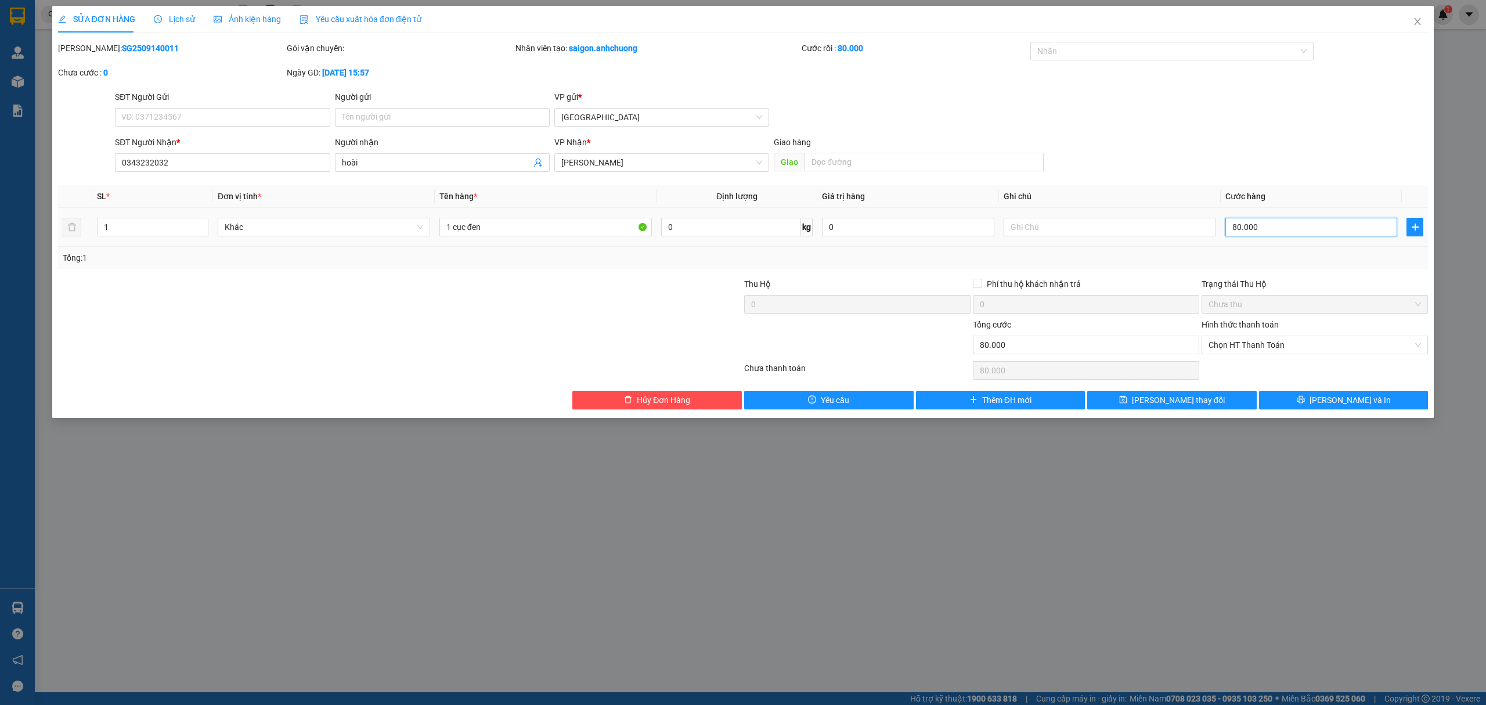
click at [1275, 226] on input "80.000" at bounding box center [1311, 227] width 172 height 19
type input "7"
type input "0"
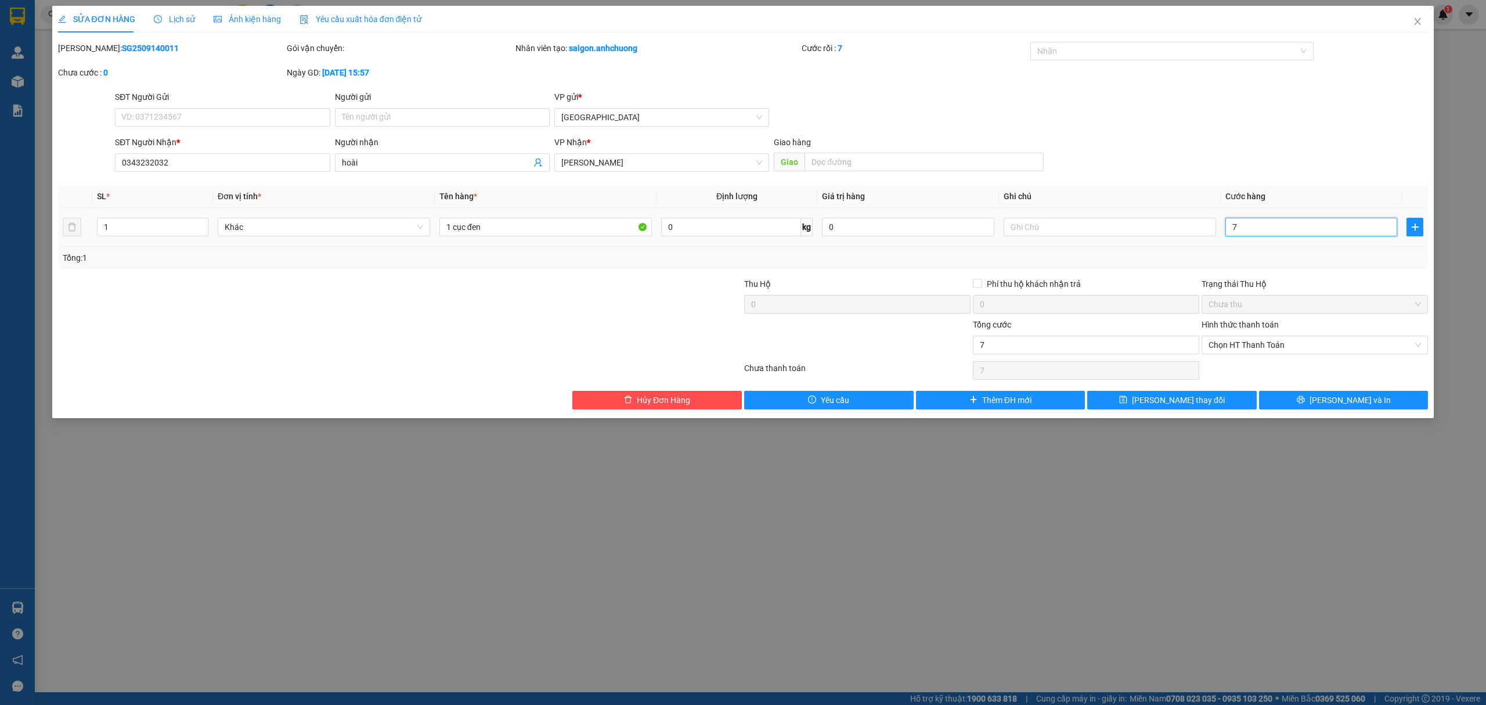
type input "0"
type input "1"
type input "010"
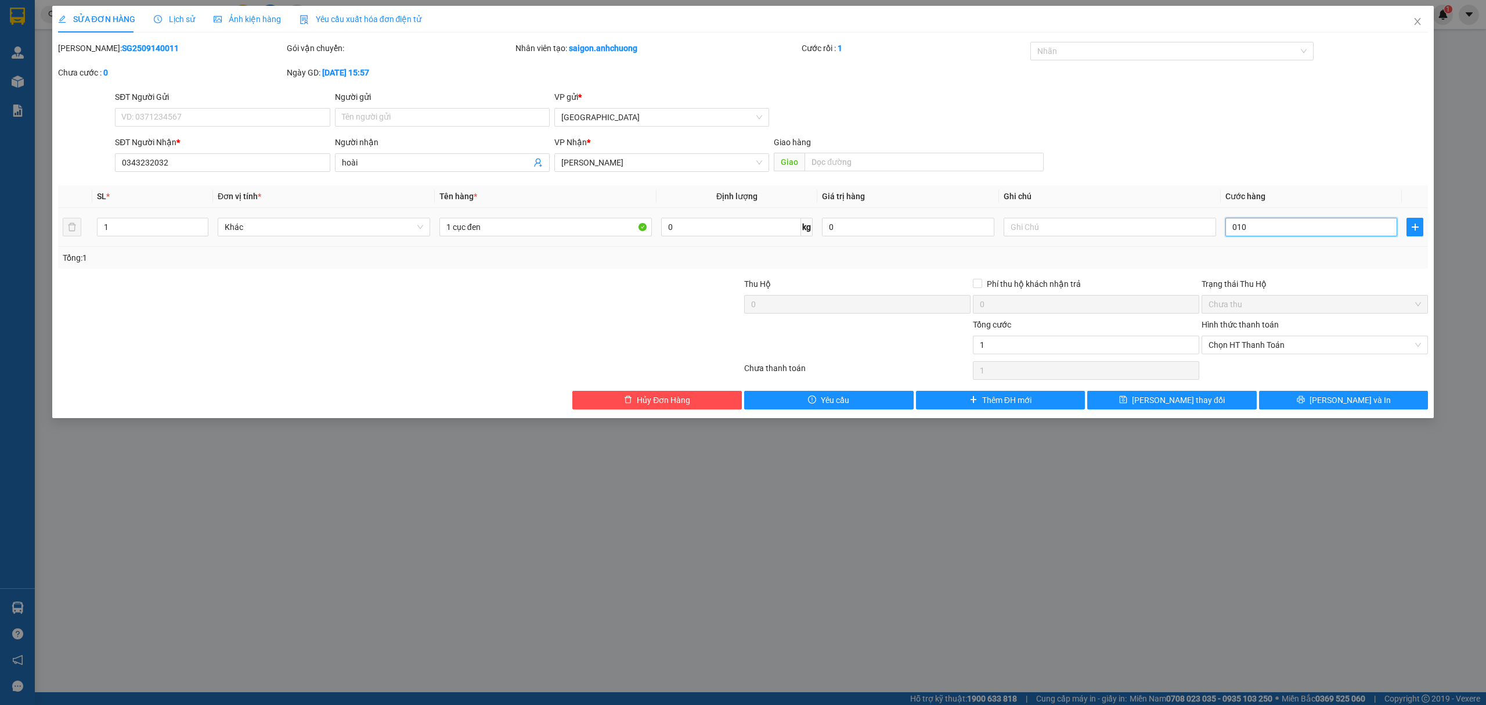
type input "10"
type input "100"
type input "0.100"
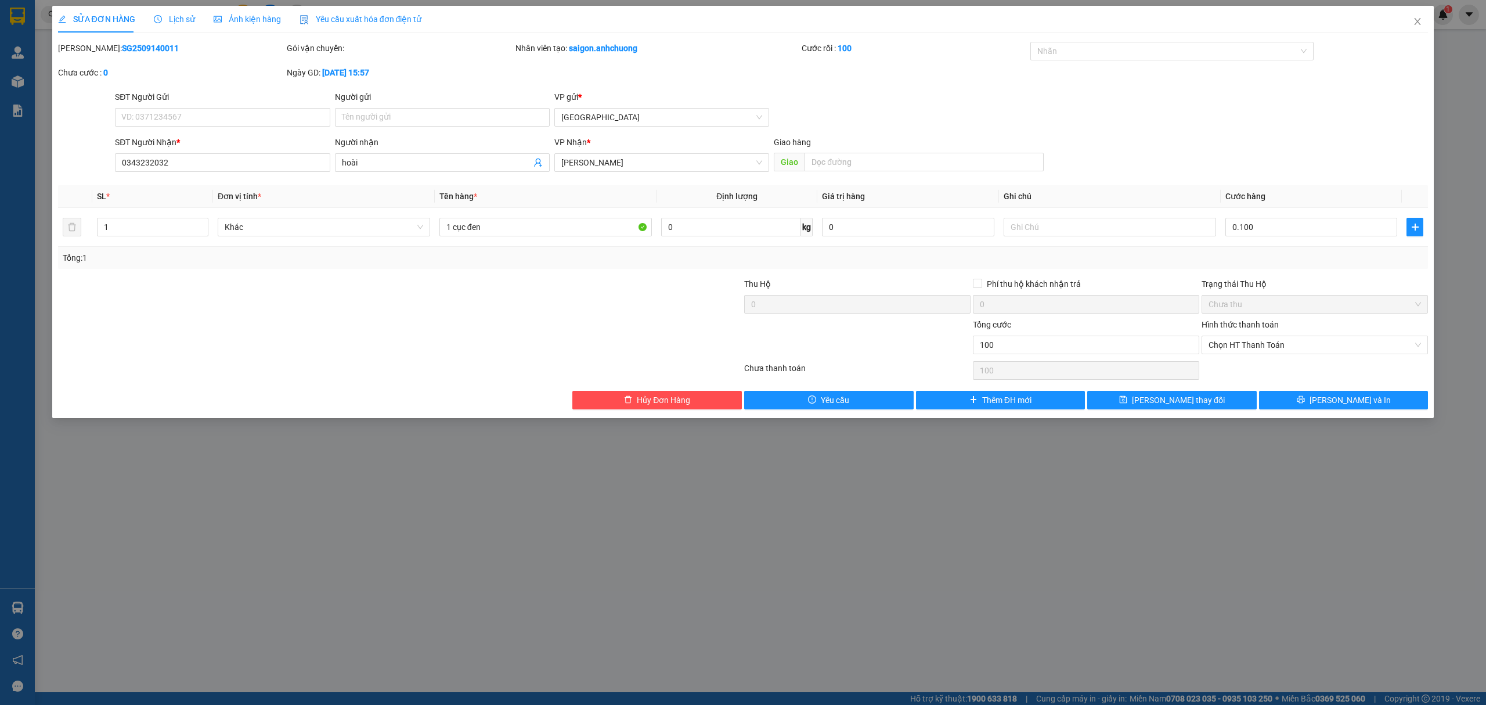
type input "100.000"
click at [1270, 261] on div "Tổng: 1" at bounding box center [743, 257] width 1361 height 13
click at [1304, 403] on button "[PERSON_NAME] và In" at bounding box center [1344, 400] width 170 height 19
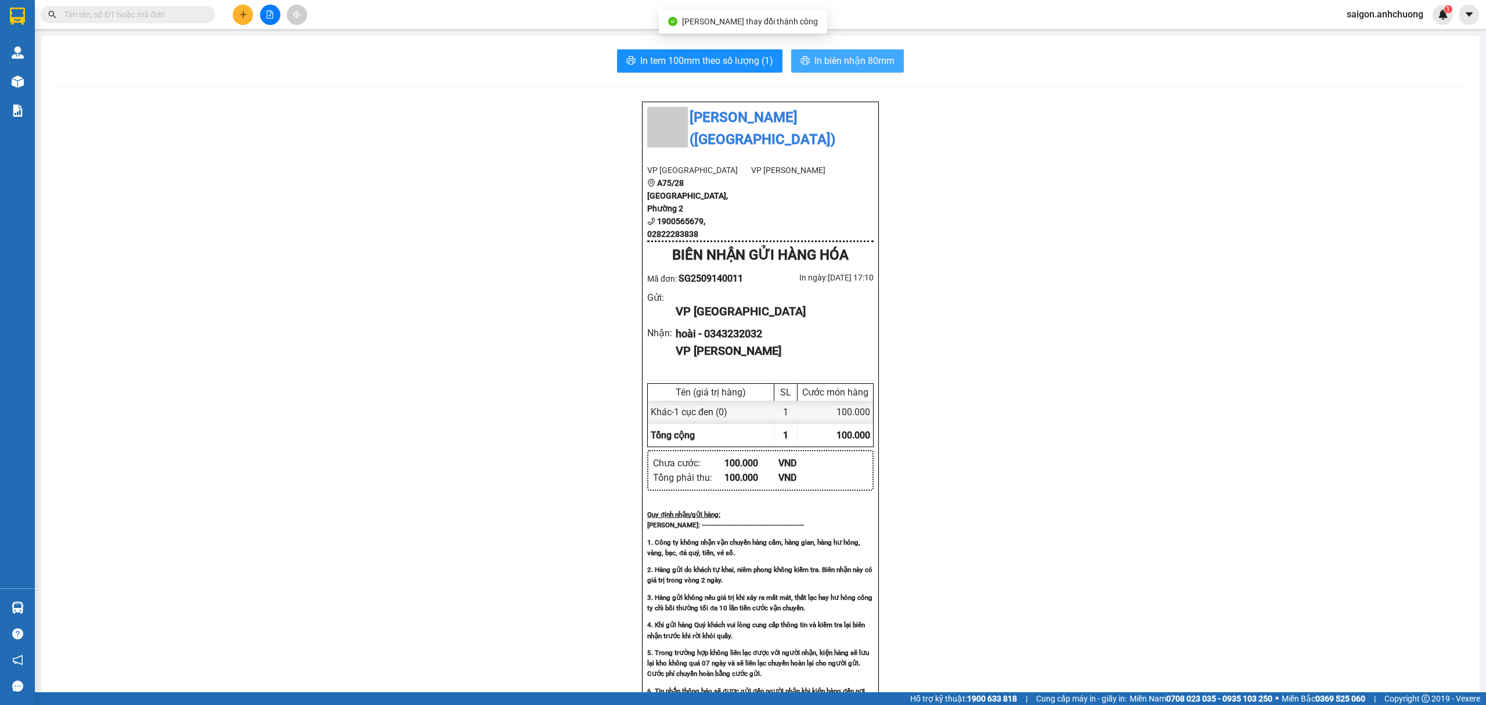
click at [858, 63] on span "In biên nhận 80mm" at bounding box center [854, 60] width 80 height 15
click at [766, 52] on button "In tem 100mm theo số lượng (1)" at bounding box center [699, 60] width 165 height 23
